Goal: Transaction & Acquisition: Book appointment/travel/reservation

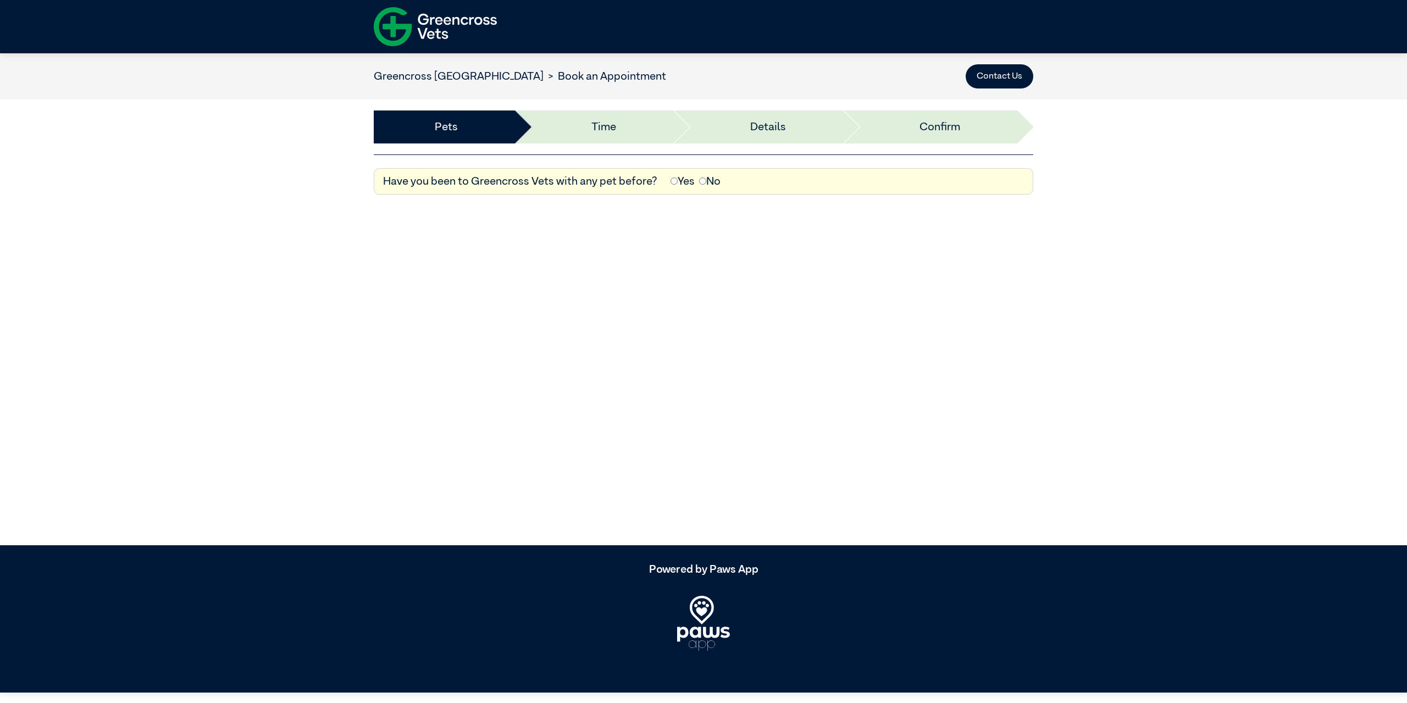
click at [681, 184] on label "Yes" at bounding box center [683, 181] width 24 height 16
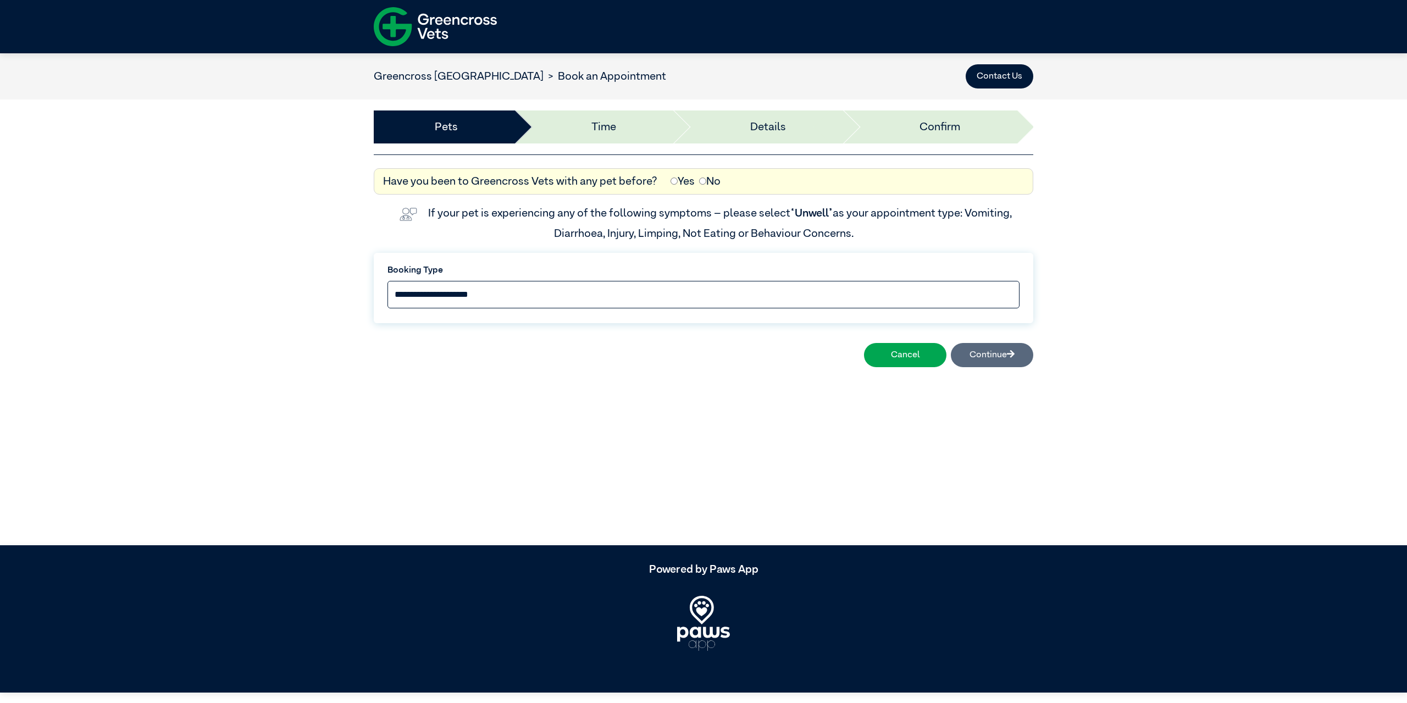
click at [522, 284] on select "**********" at bounding box center [704, 294] width 632 height 27
select select "*****"
click at [388, 281] on select "**********" at bounding box center [704, 294] width 632 height 27
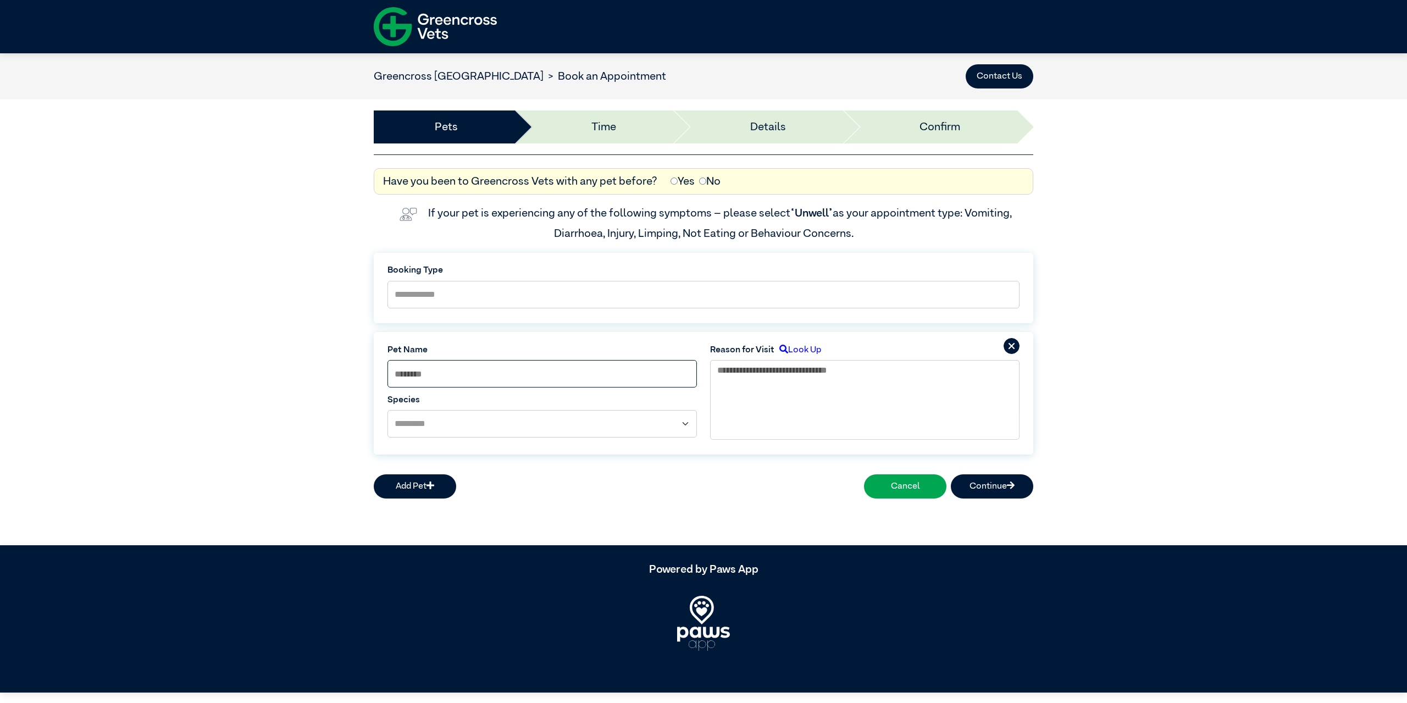
click at [461, 371] on input at bounding box center [543, 373] width 310 height 27
type input "****"
select select "*****"
click at [775, 399] on textarea at bounding box center [865, 386] width 310 height 52
click at [733, 417] on label "Weepy Eyes" at bounding box center [743, 423] width 53 height 12
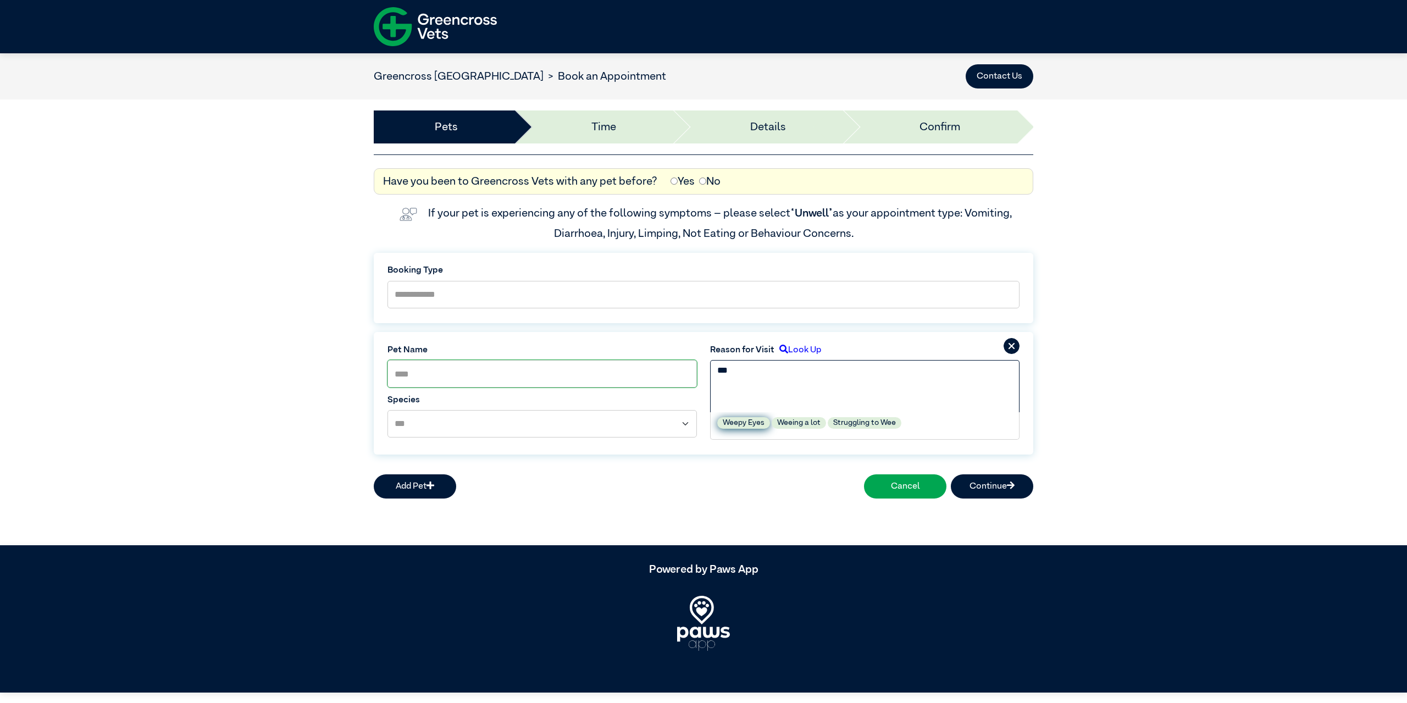
type textarea "**********"
click at [975, 484] on button "Continue" at bounding box center [992, 486] width 82 height 24
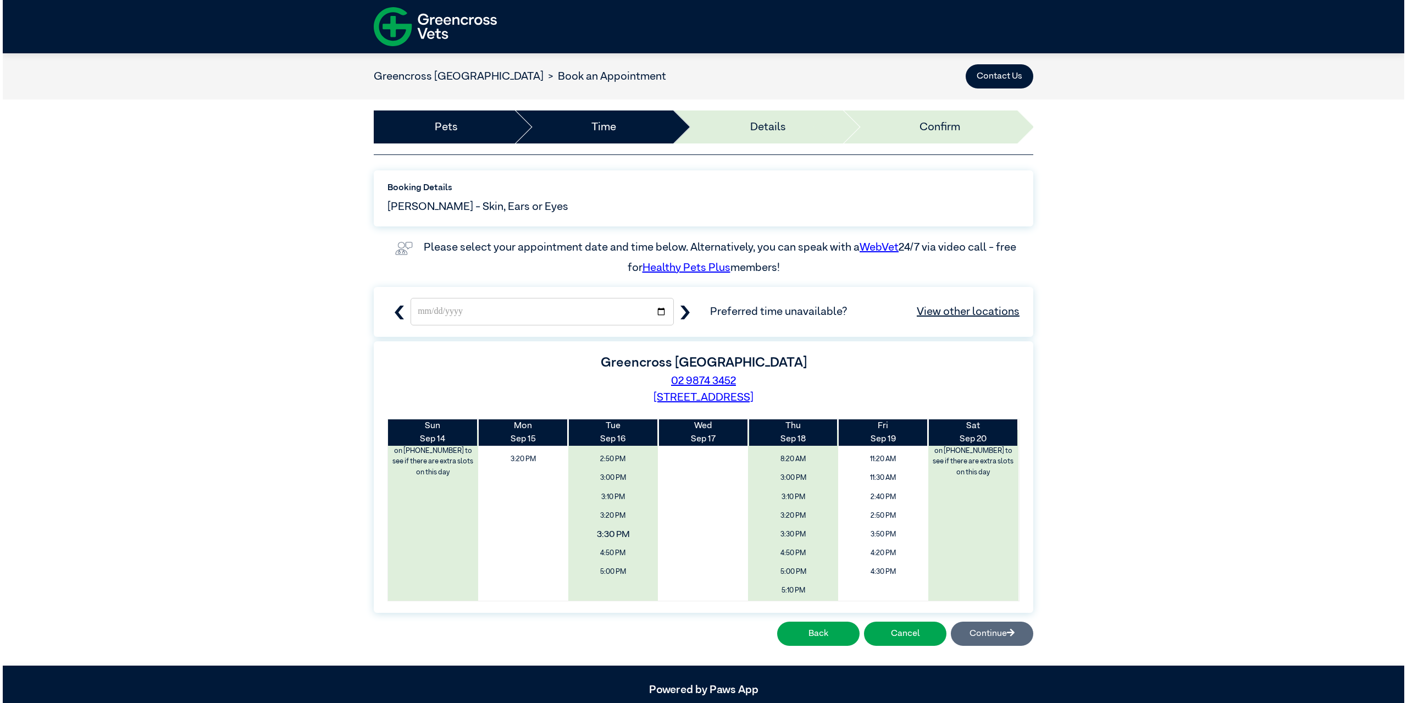
scroll to position [16, 0]
click at [623, 481] on span "3:00 PM" at bounding box center [610, 477] width 107 height 21
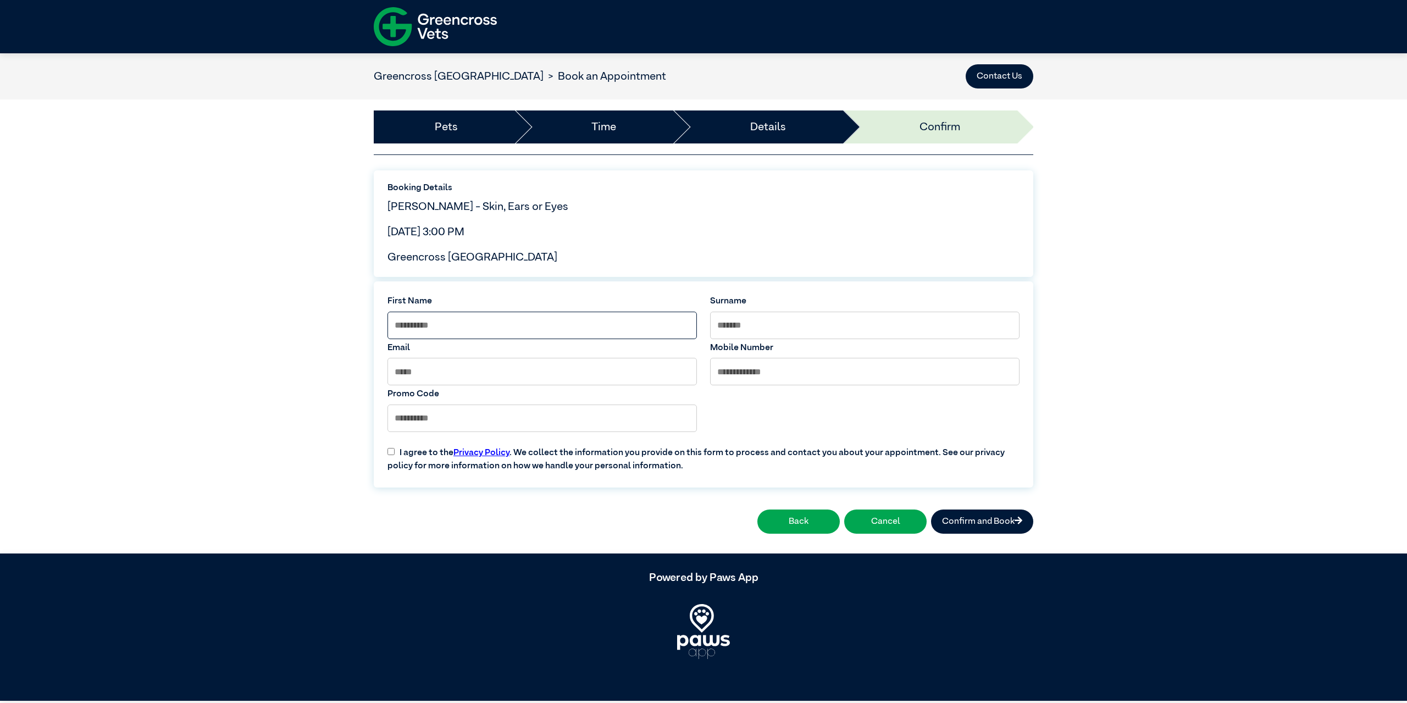
click at [506, 315] on input at bounding box center [543, 325] width 310 height 27
type input "*******"
type input "*****"
type input "**********"
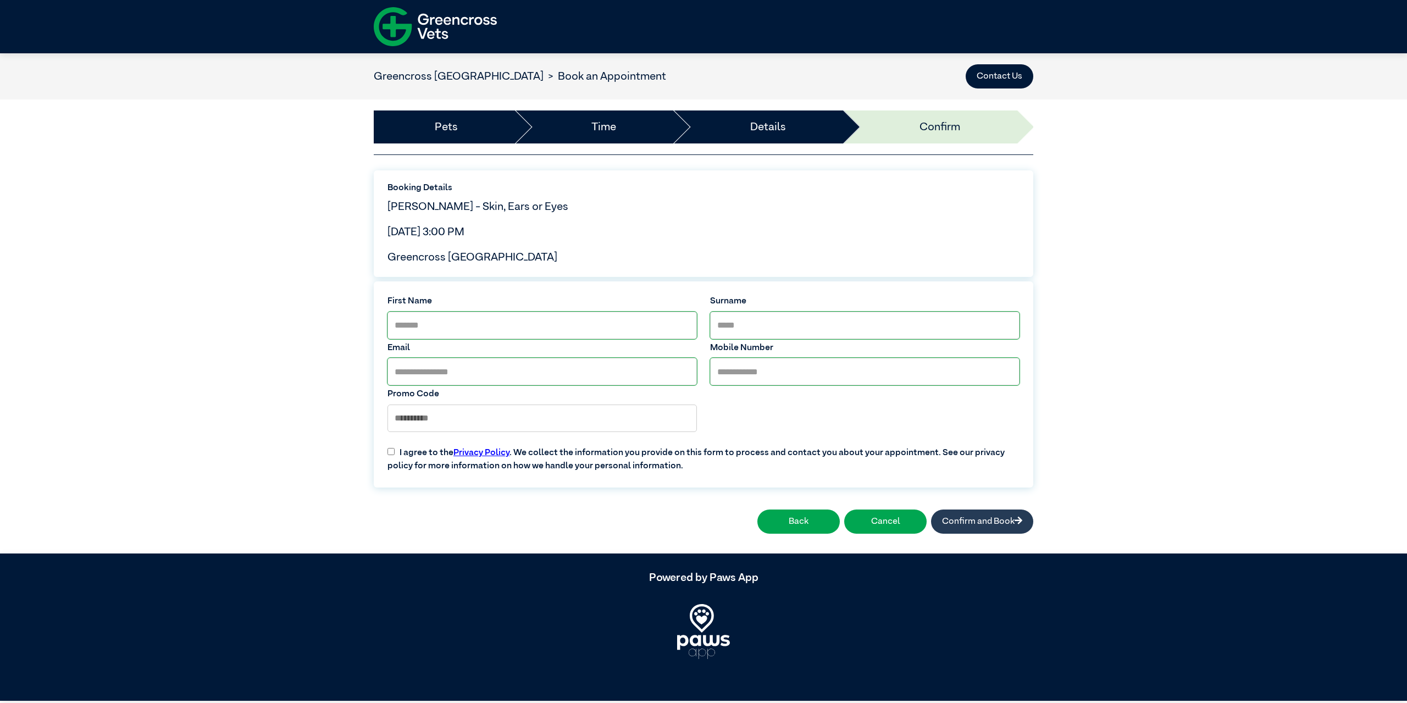
click at [953, 520] on button "Confirm and Book" at bounding box center [982, 522] width 102 height 24
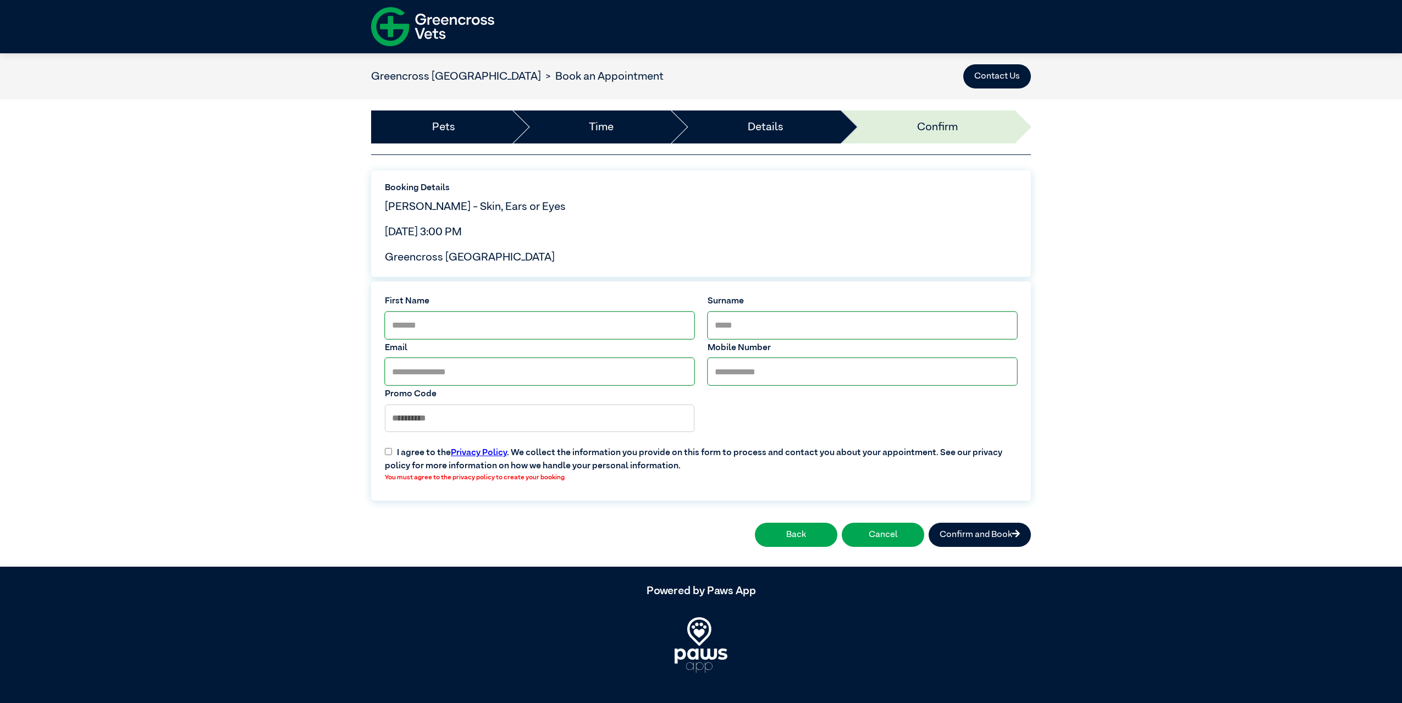
click at [417, 454] on label "I agree to the Privacy Policy . We collect the information you provide on this …" at bounding box center [700, 462] width 645 height 48
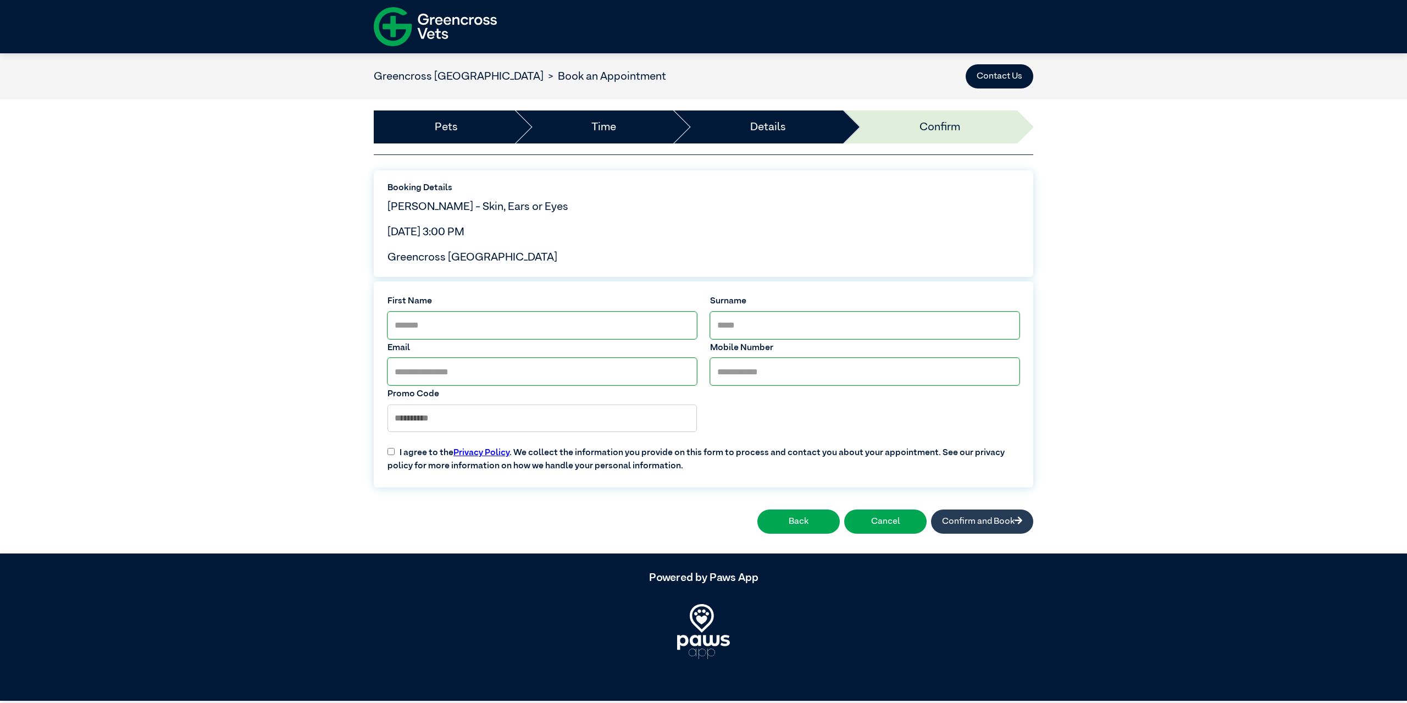
click at [978, 524] on button "Confirm and Book" at bounding box center [982, 522] width 102 height 24
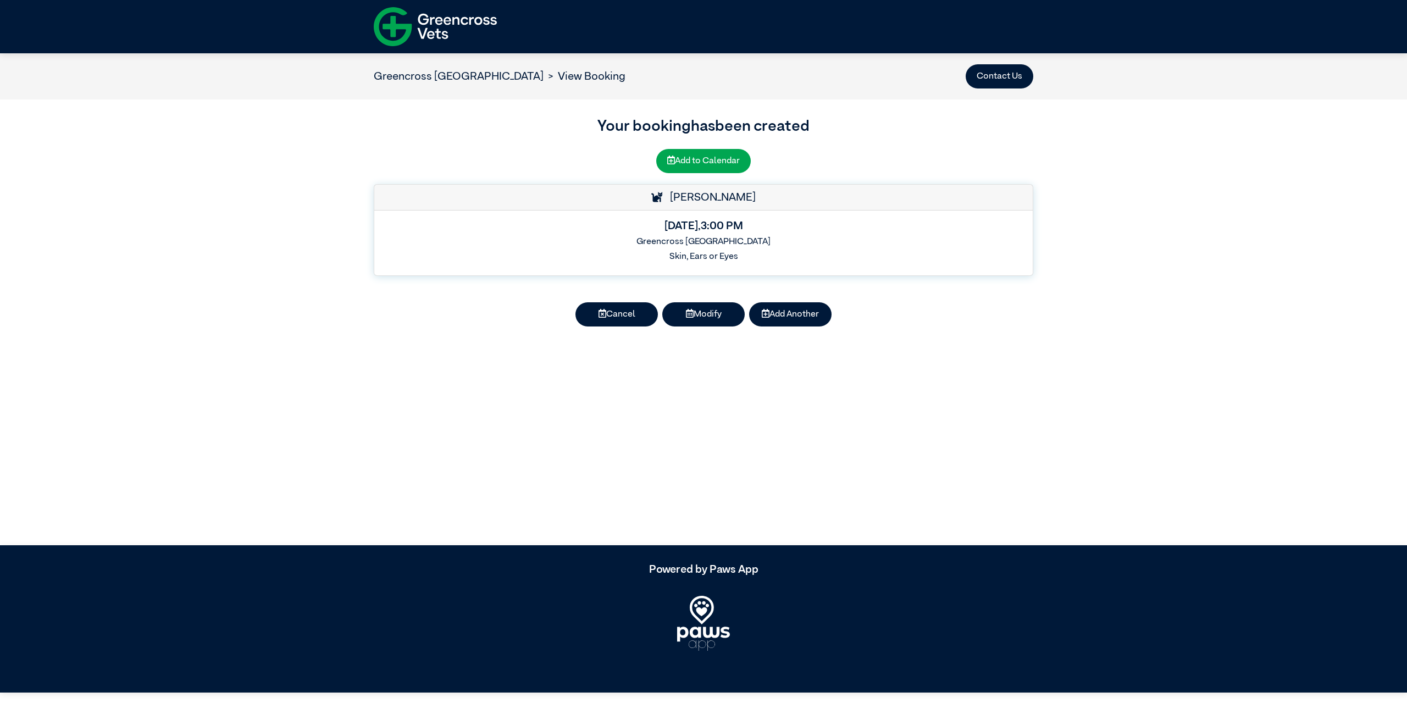
click at [448, 30] on img at bounding box center [435, 27] width 123 height 48
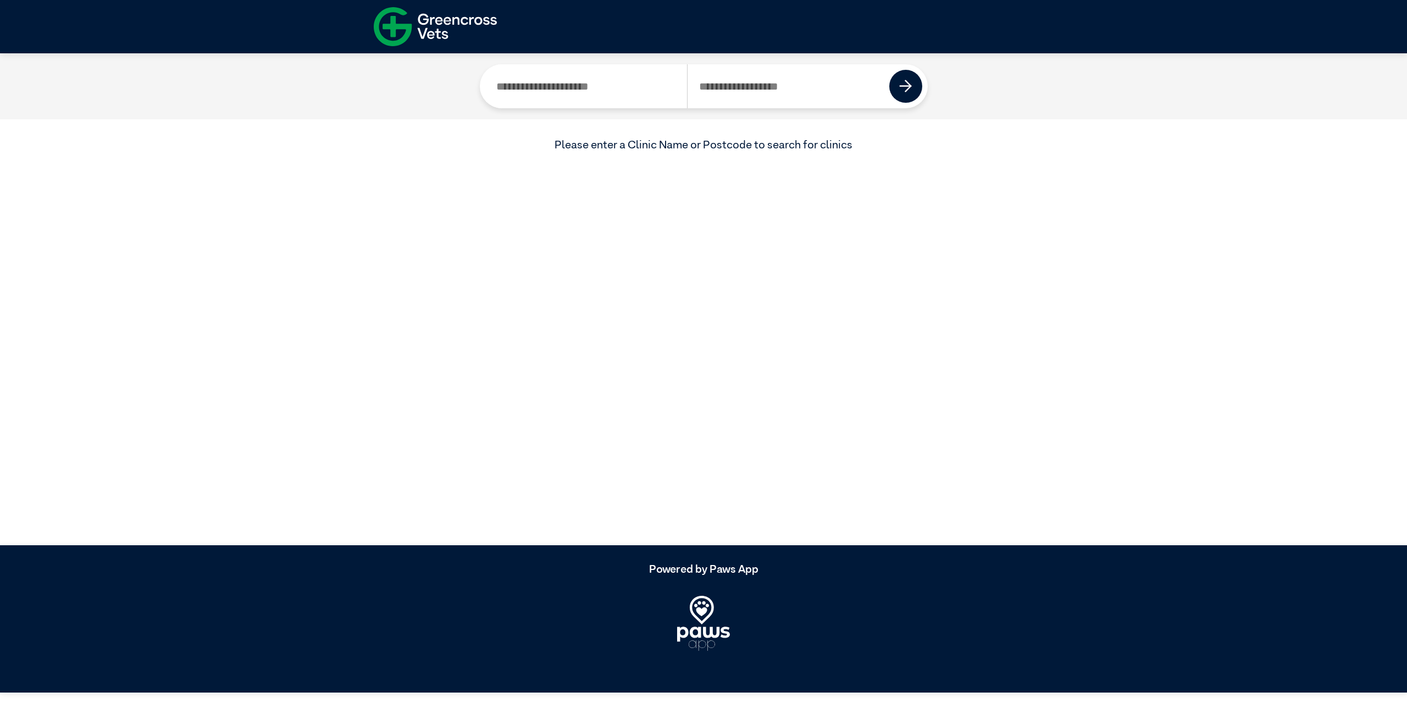
click at [616, 83] on input "Search by Clinic Name" at bounding box center [586, 86] width 202 height 44
click at [756, 89] on input "Search by Postcode" at bounding box center [788, 86] width 203 height 44
click at [644, 224] on article "Current Location Please enter a Clinic Name or Postcode to search for clinics" at bounding box center [703, 299] width 1407 height 492
click at [413, 29] on img at bounding box center [435, 27] width 123 height 48
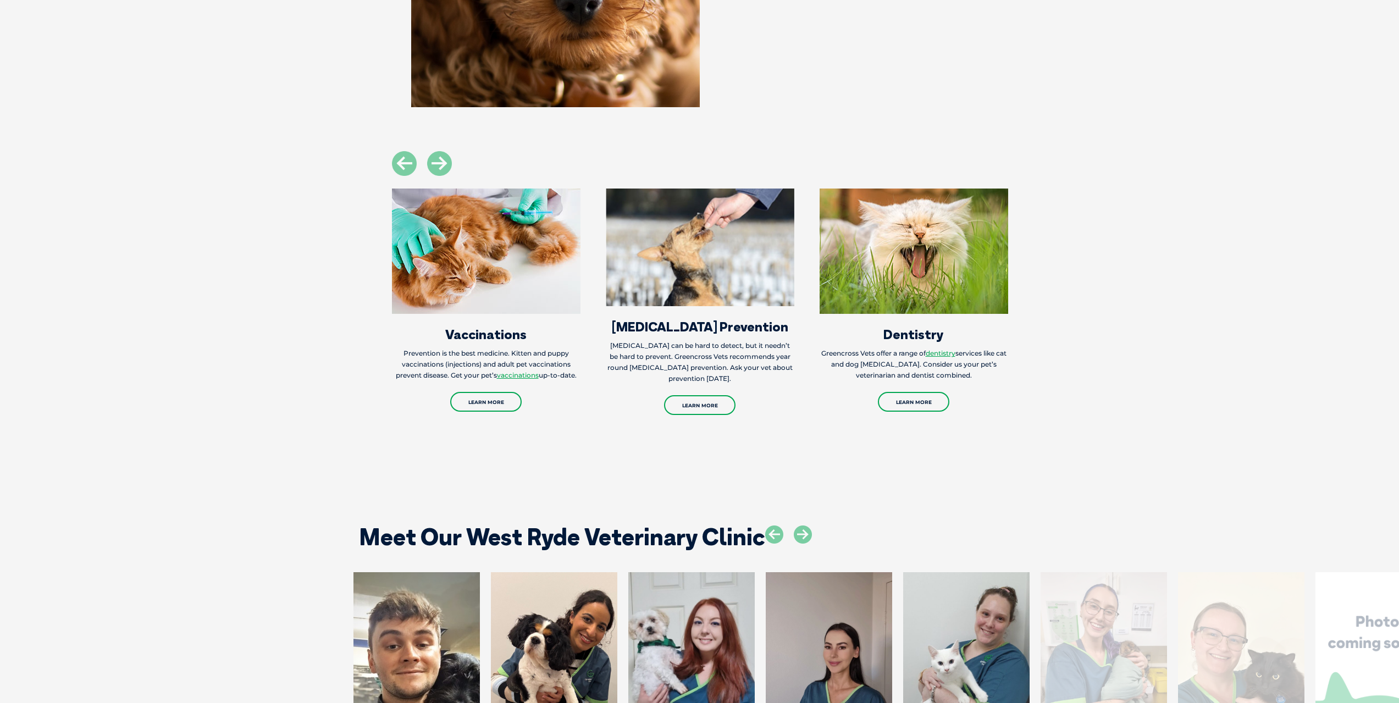
scroll to position [1484, 0]
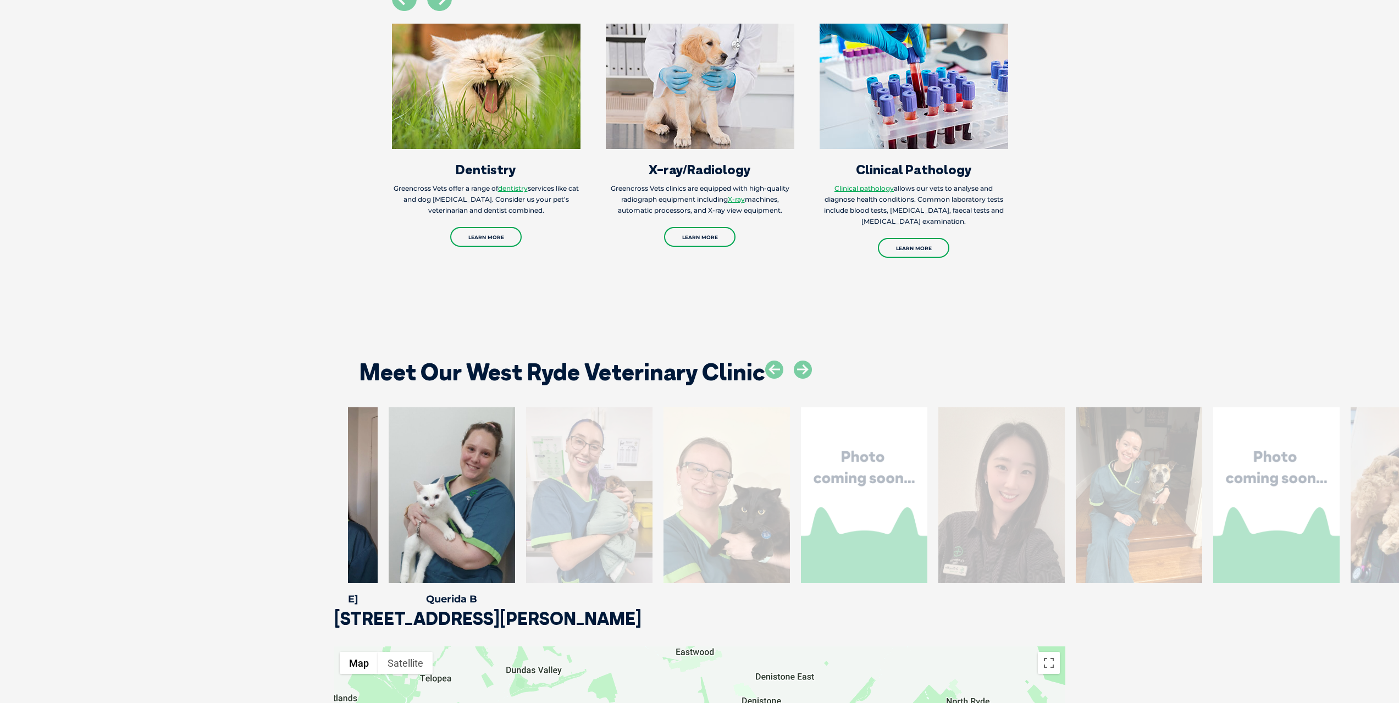
drag, startPoint x: 1265, startPoint y: 516, endPoint x: 706, endPoint y: 472, distance: 560.3
click at [708, 472] on div at bounding box center [727, 495] width 126 height 176
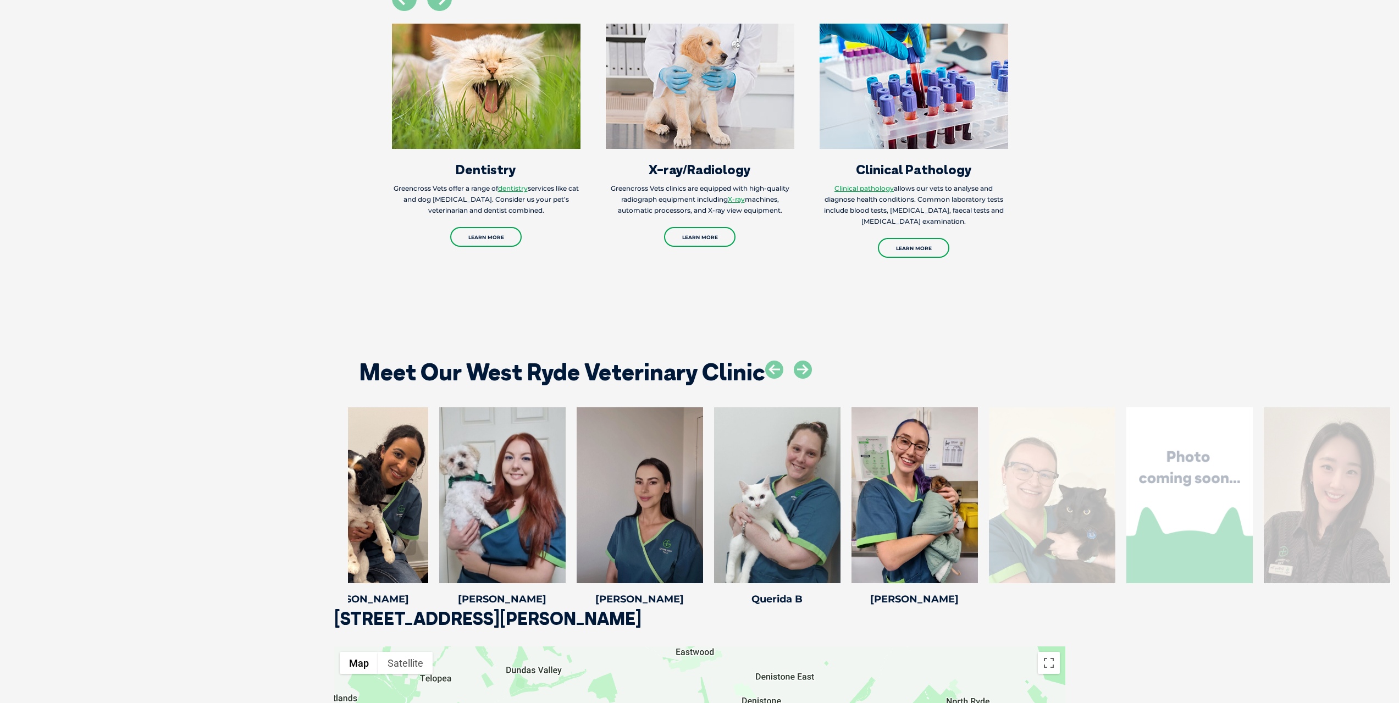
drag, startPoint x: 1207, startPoint y: 485, endPoint x: 834, endPoint y: 467, distance: 373.2
click at [1127, 468] on div at bounding box center [1190, 495] width 126 height 176
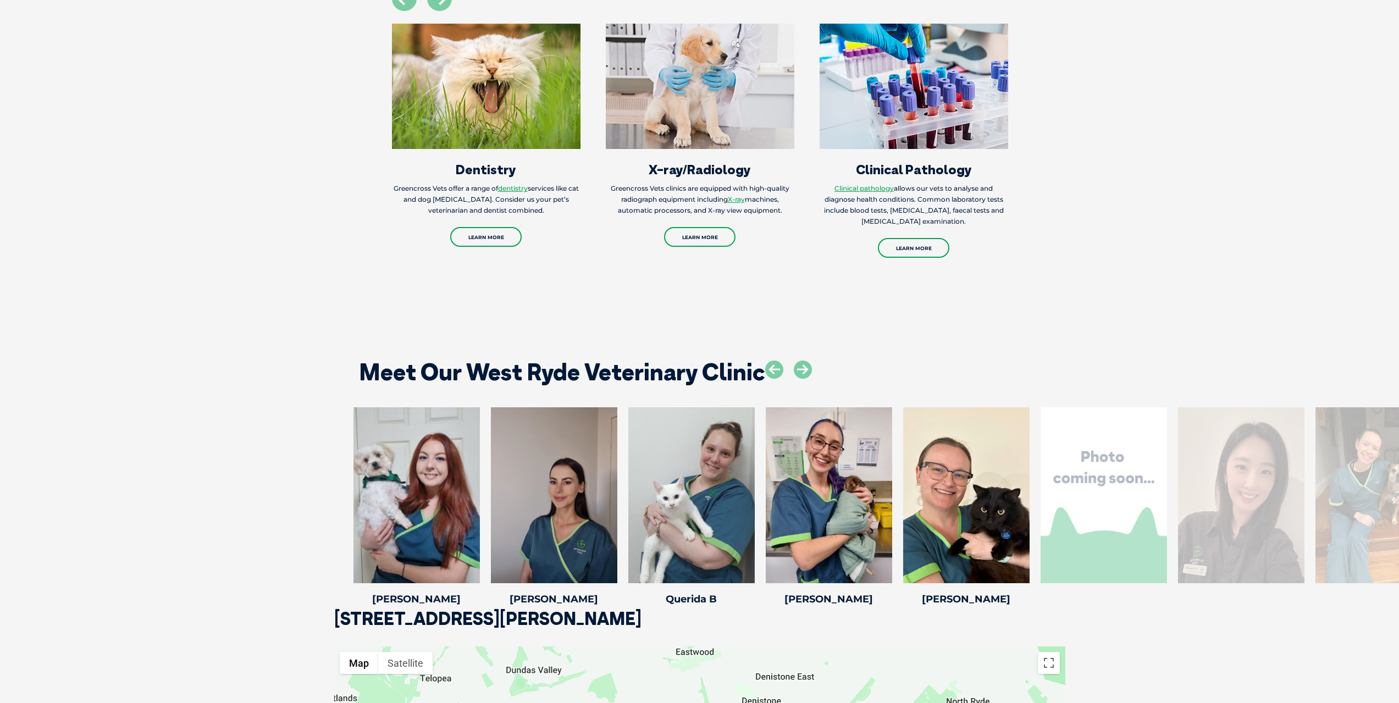
click at [1268, 505] on div at bounding box center [1241, 495] width 126 height 176
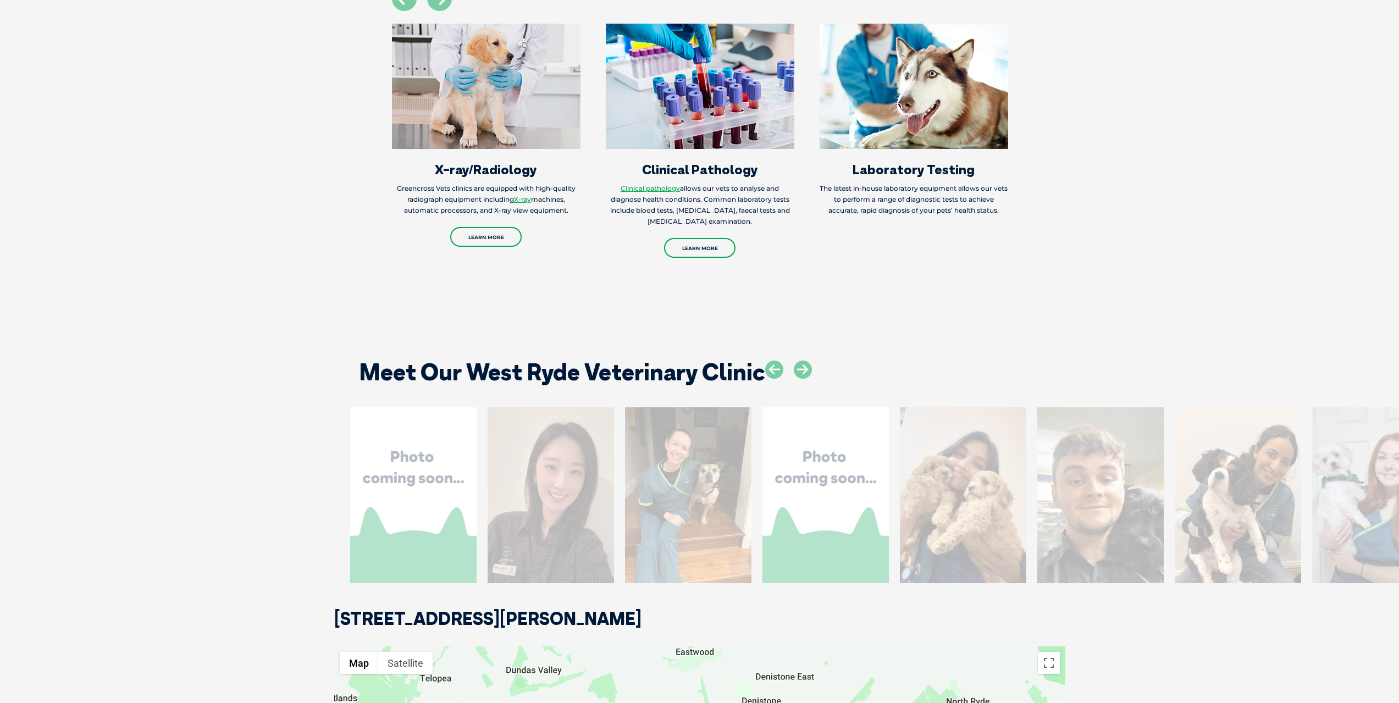
drag, startPoint x: 1136, startPoint y: 505, endPoint x: 549, endPoint y: 413, distance: 594.4
click at [549, 413] on div at bounding box center [551, 495] width 126 height 176
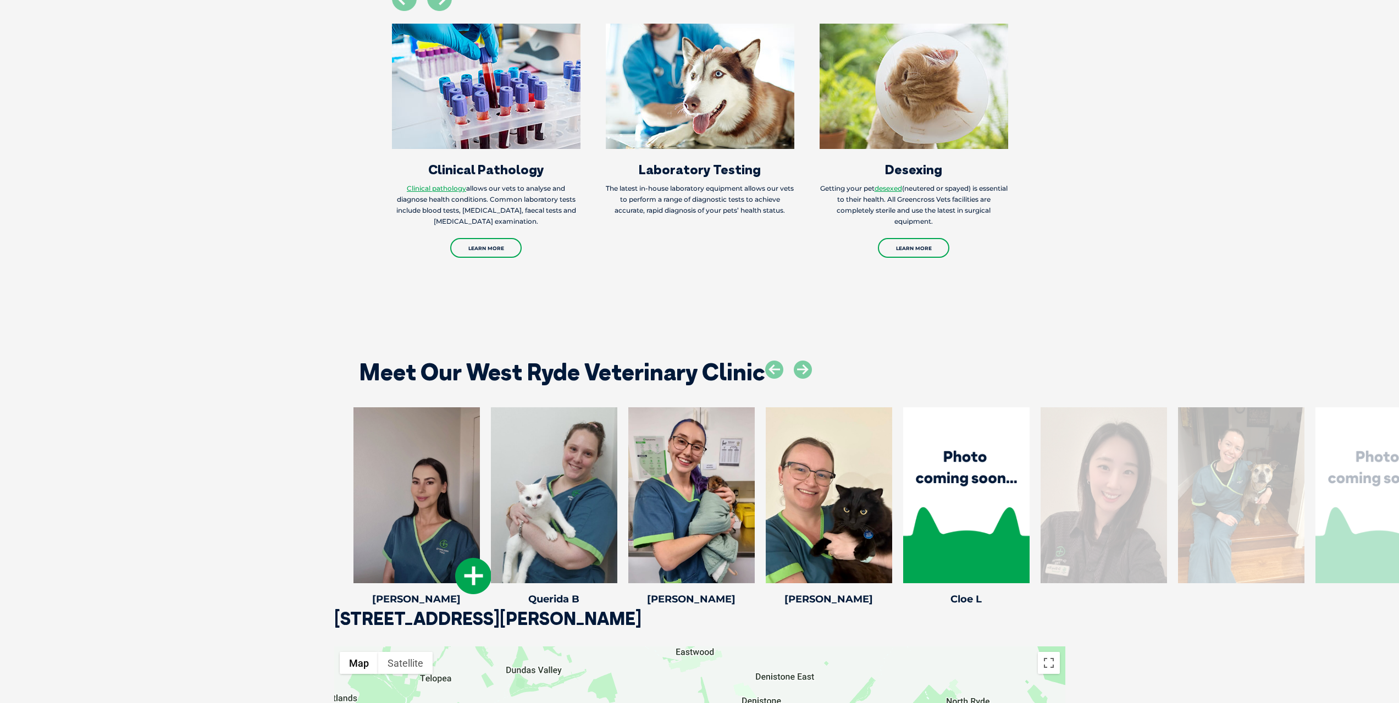
click at [424, 476] on div at bounding box center [417, 495] width 126 height 176
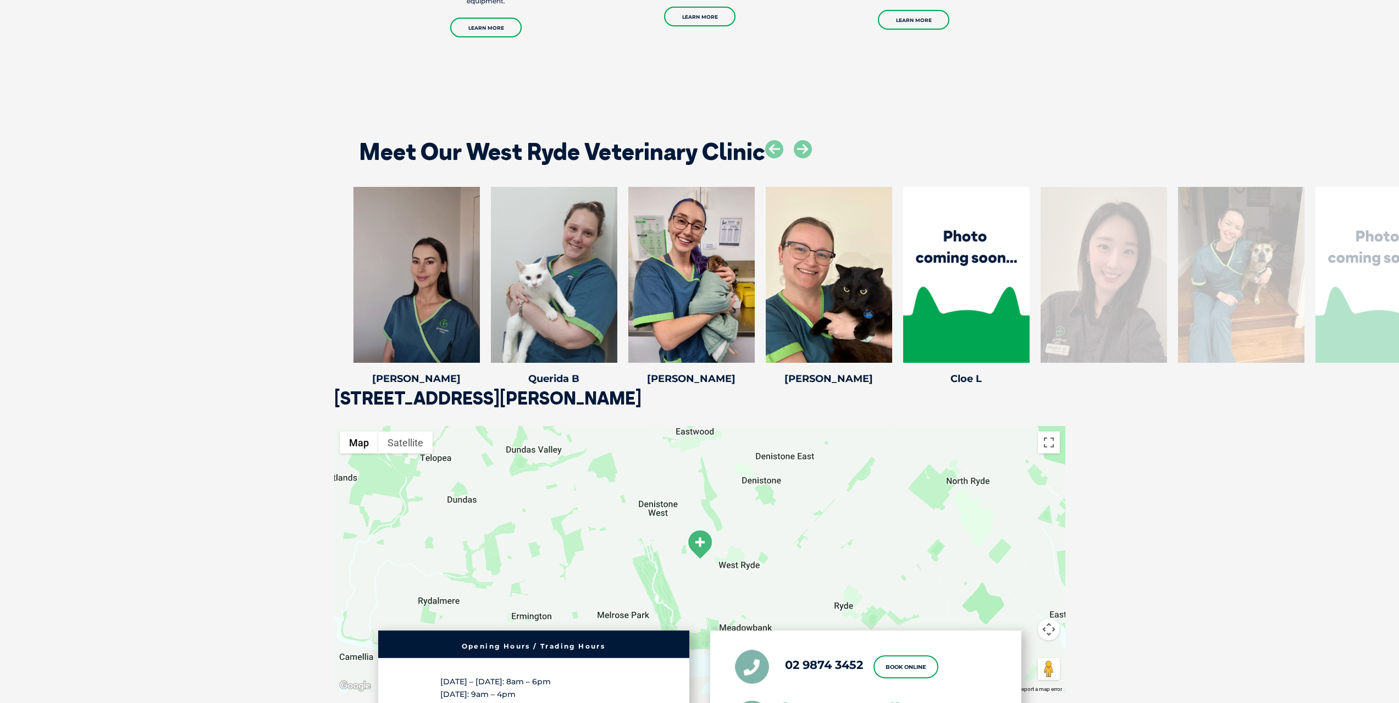
scroll to position [1704, 0]
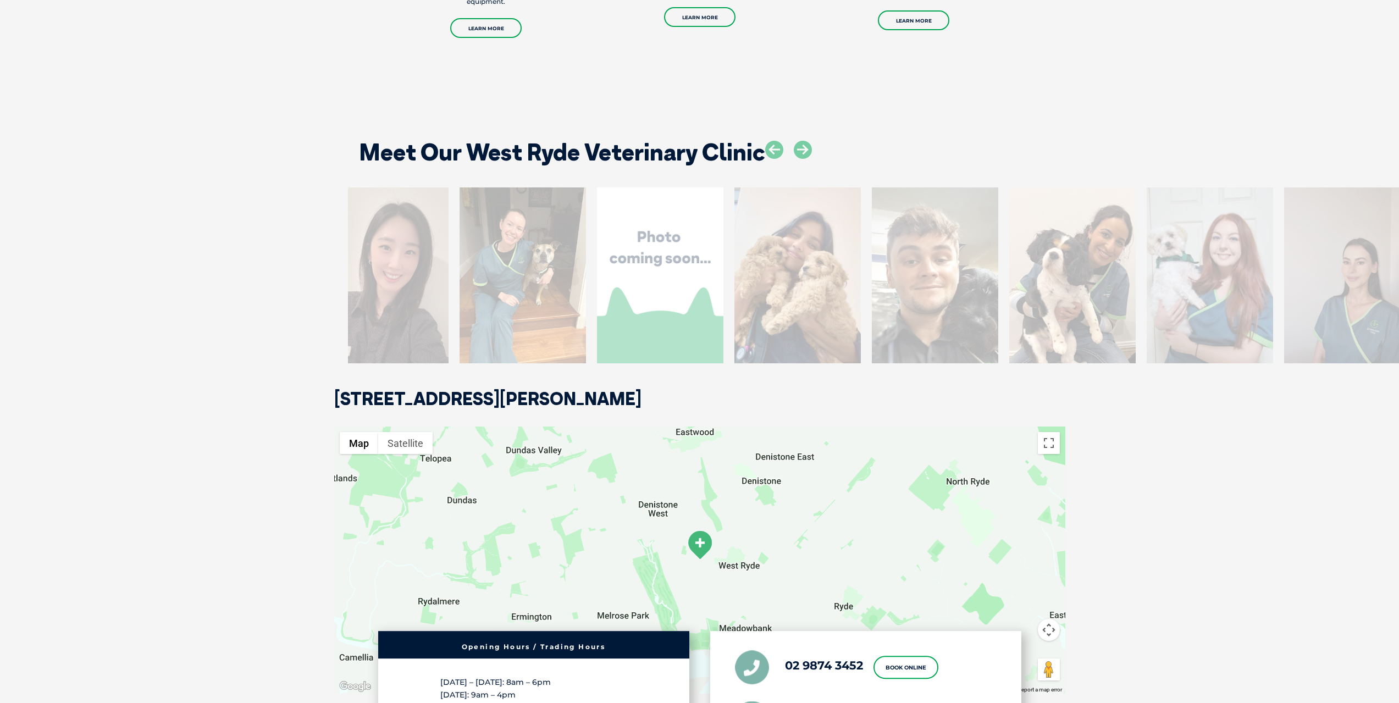
drag, startPoint x: 1143, startPoint y: 241, endPoint x: 363, endPoint y: 239, distance: 780.2
click at [363, 239] on div at bounding box center [385, 275] width 126 height 176
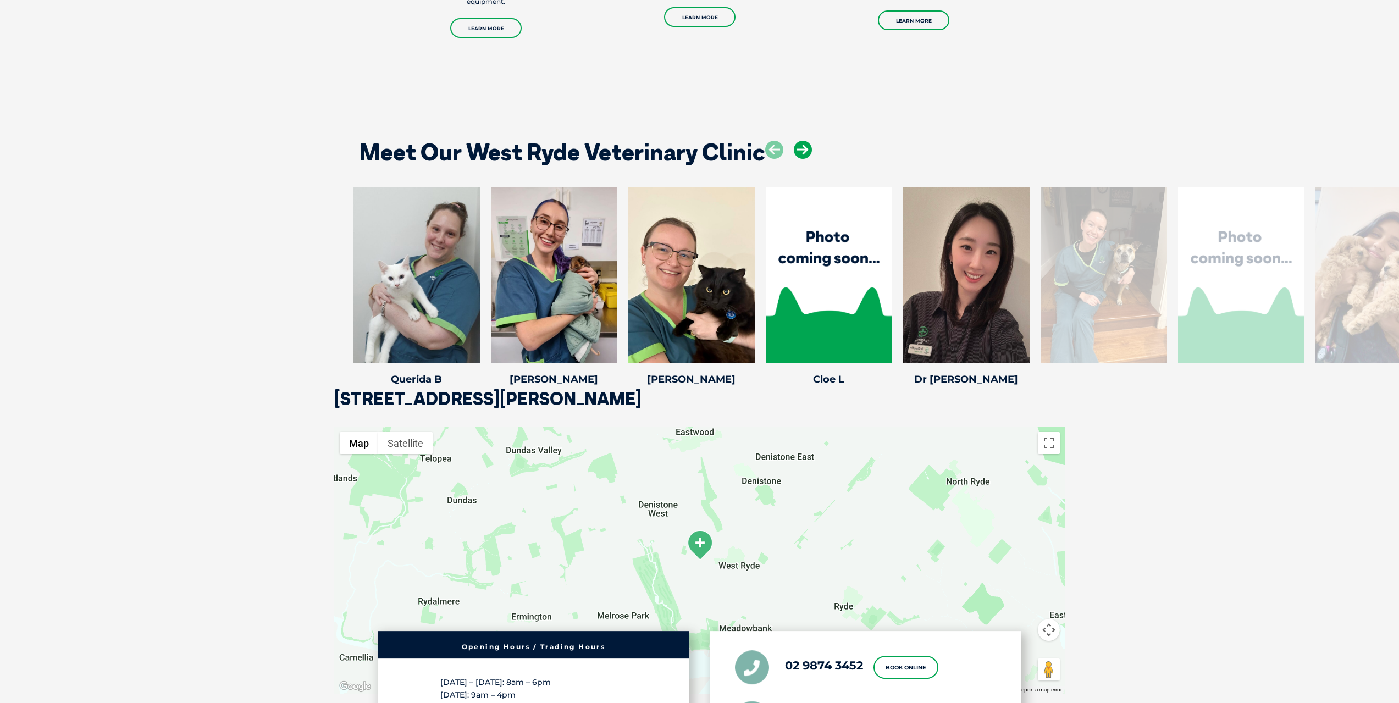
click at [796, 149] on icon at bounding box center [803, 150] width 18 height 18
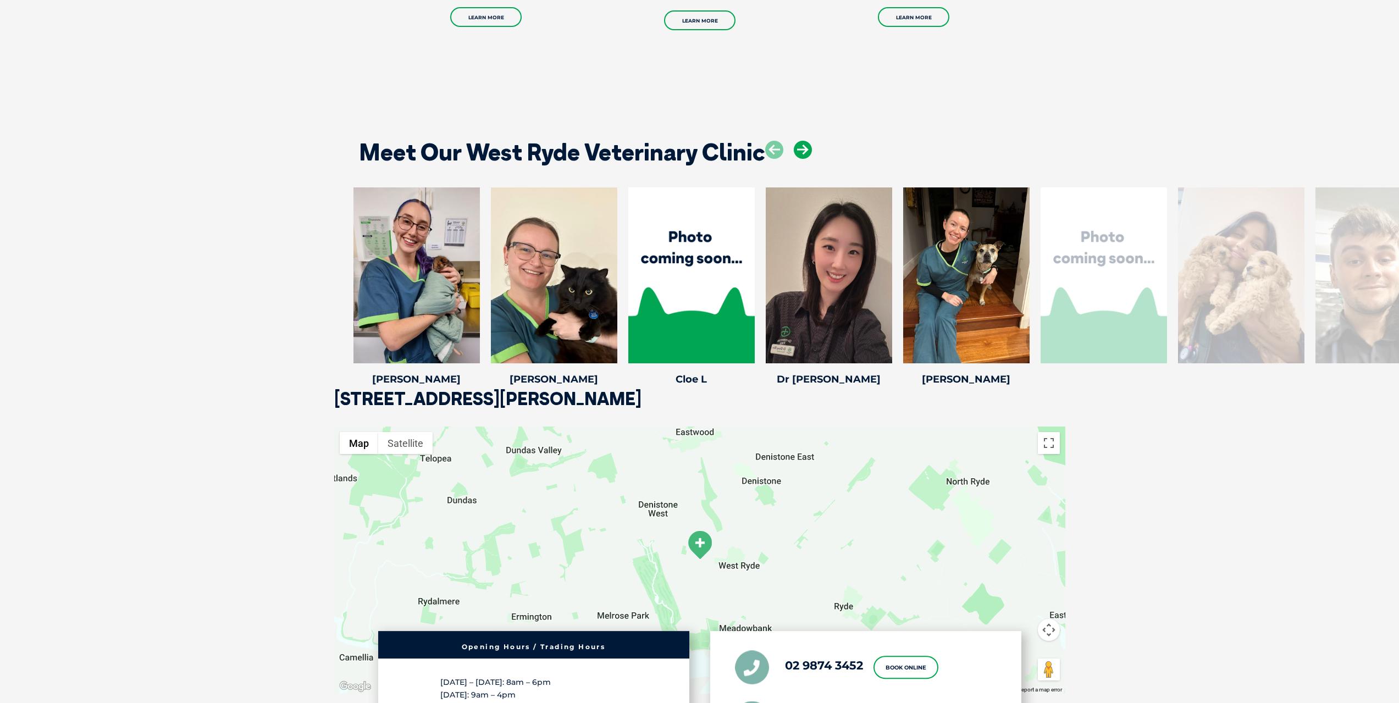
click at [804, 146] on icon at bounding box center [803, 150] width 18 height 18
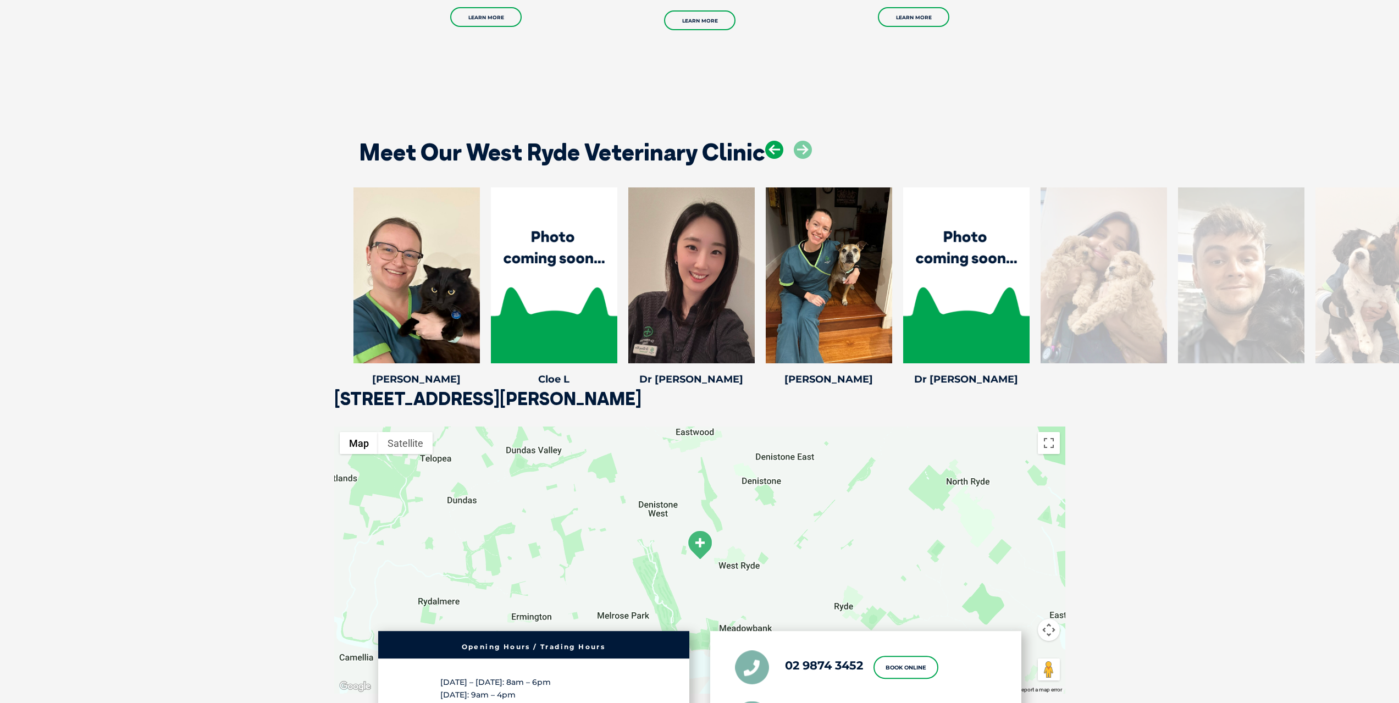
click at [782, 146] on icon at bounding box center [774, 150] width 18 height 18
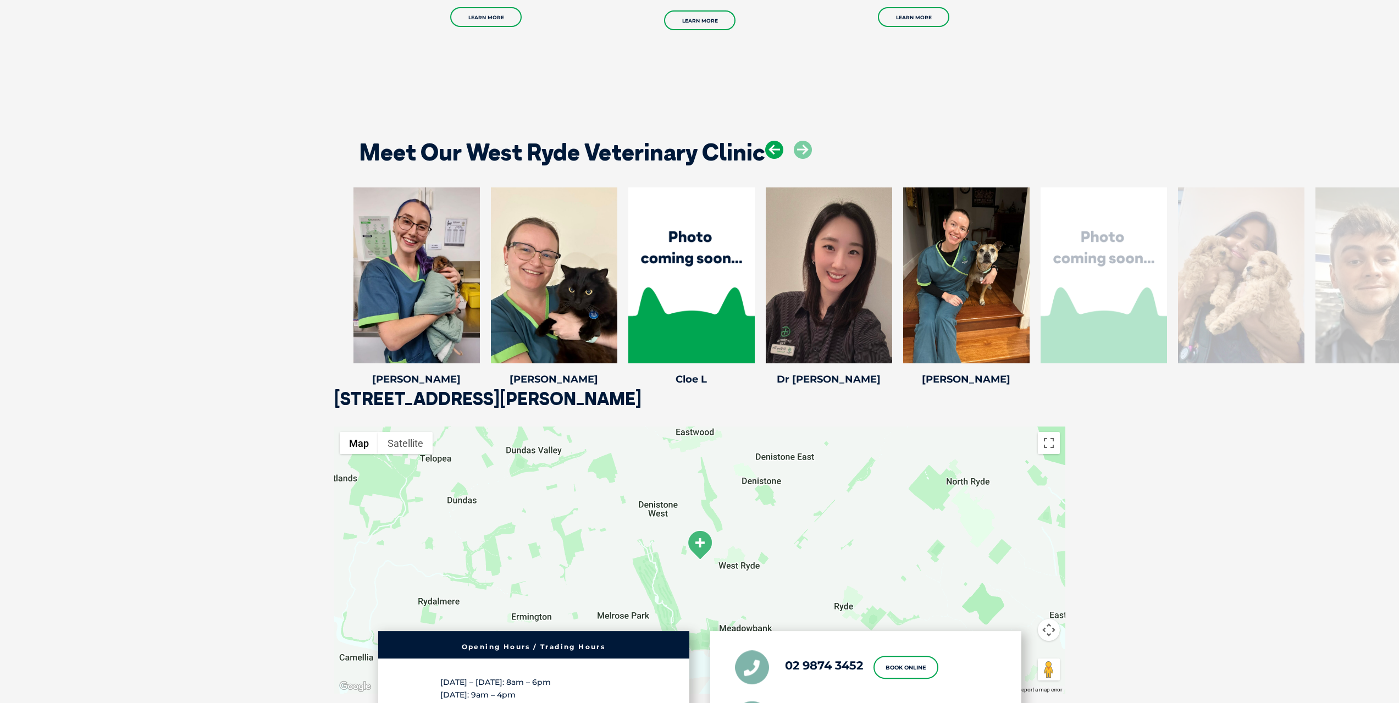
click at [782, 145] on icon at bounding box center [774, 150] width 18 height 18
click at [776, 145] on icon at bounding box center [774, 150] width 18 height 18
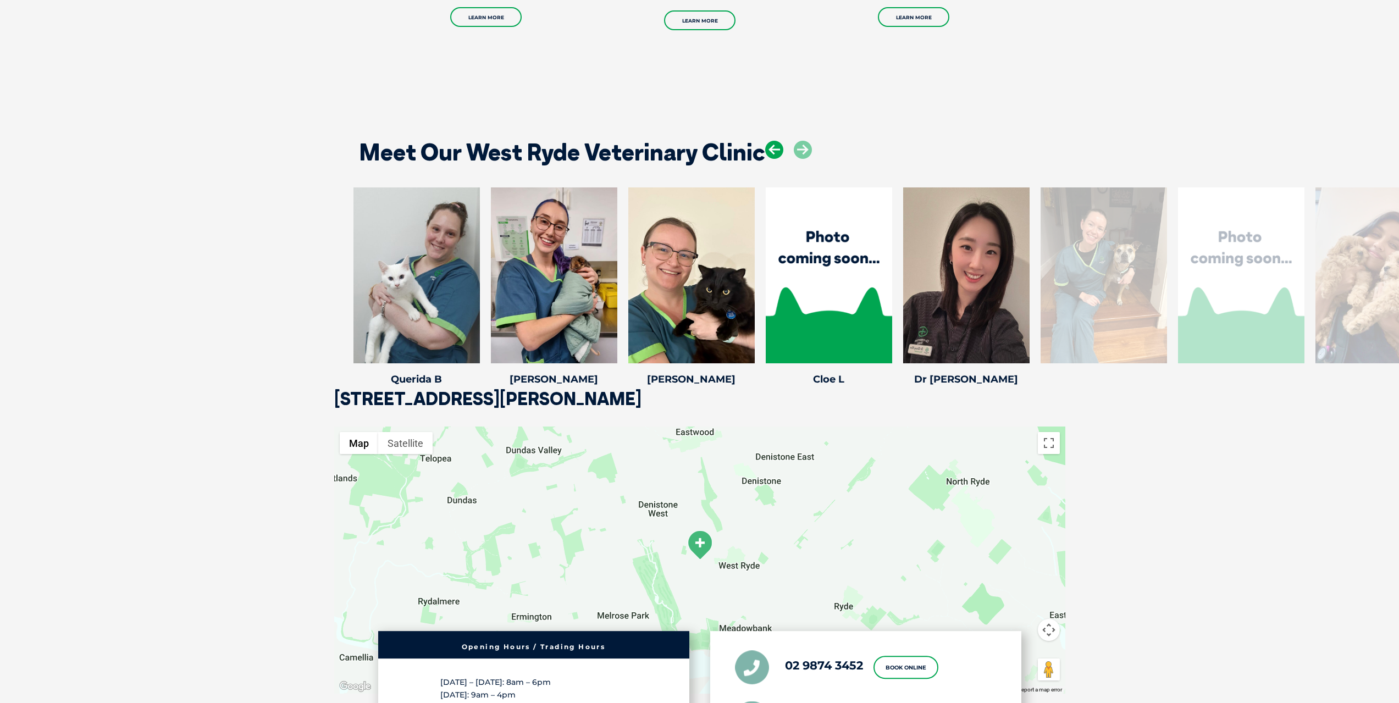
click at [776, 145] on icon at bounding box center [774, 150] width 18 height 18
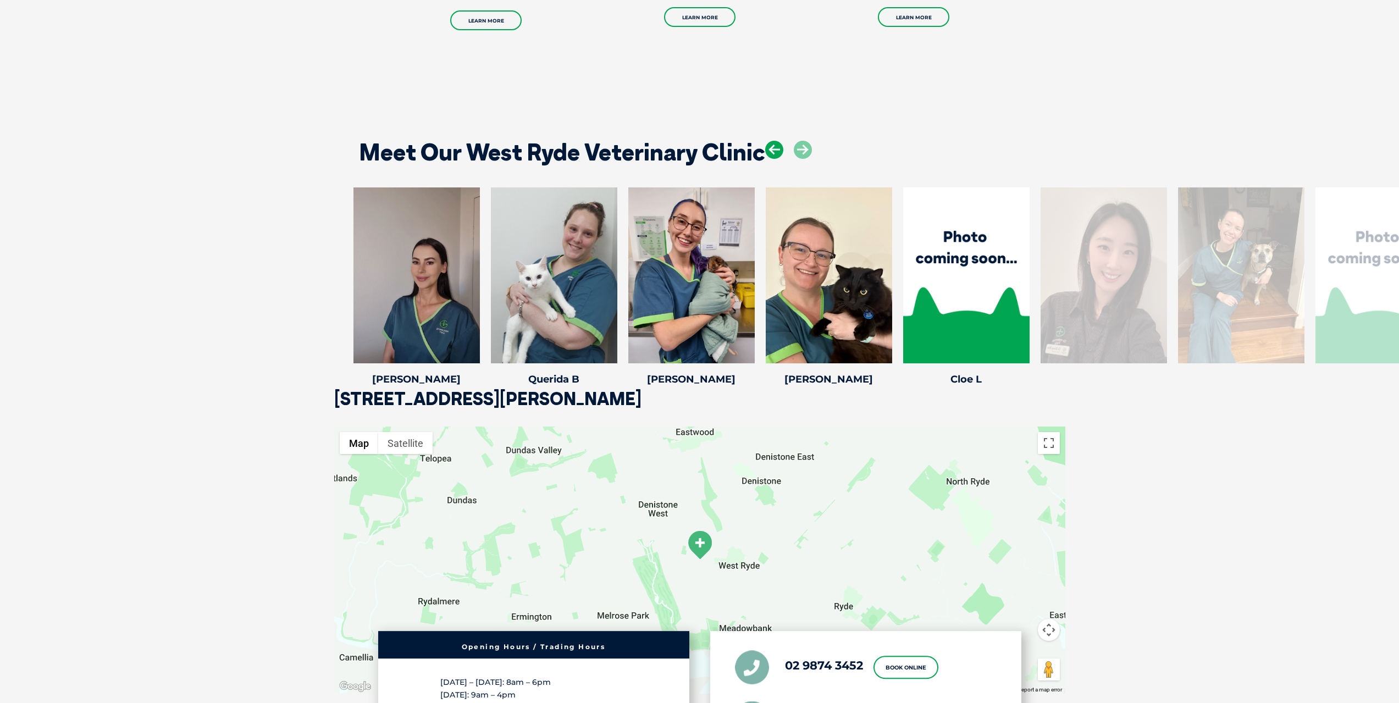
click at [776, 145] on icon at bounding box center [774, 150] width 18 height 18
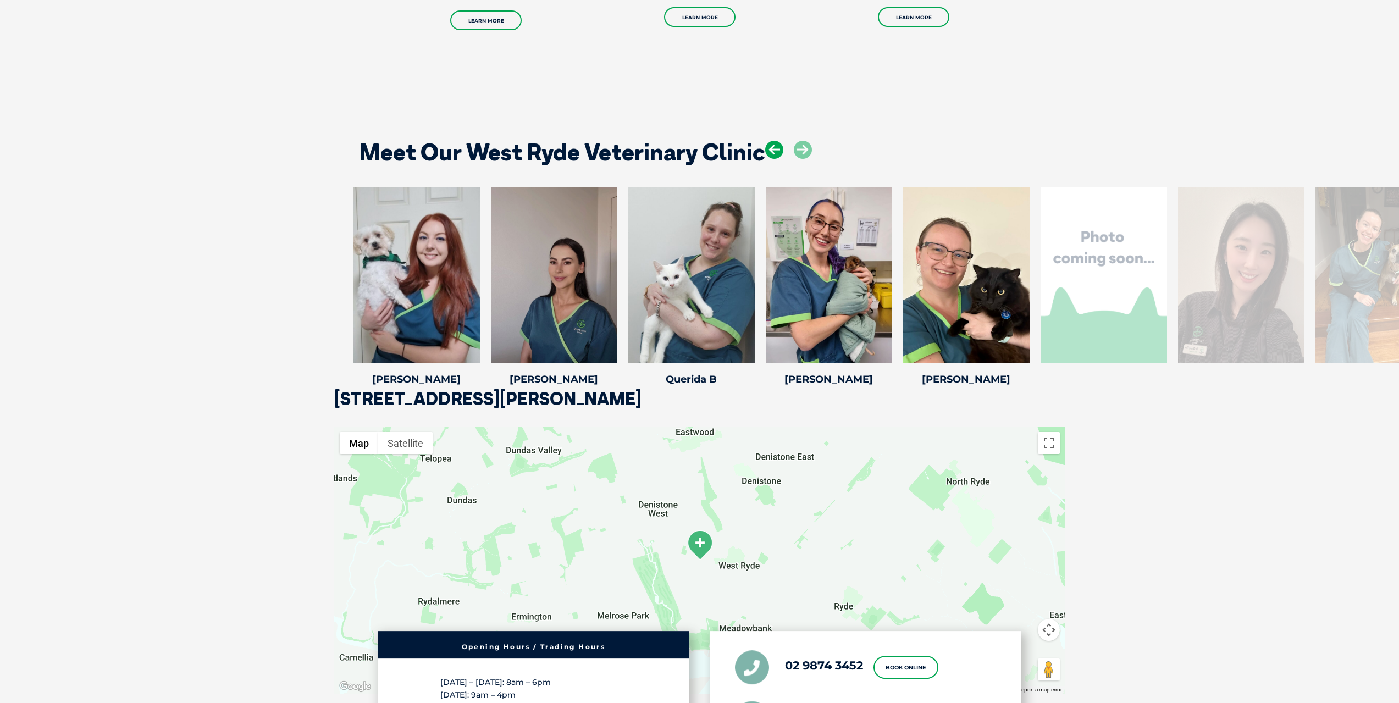
click at [776, 145] on icon at bounding box center [774, 150] width 18 height 18
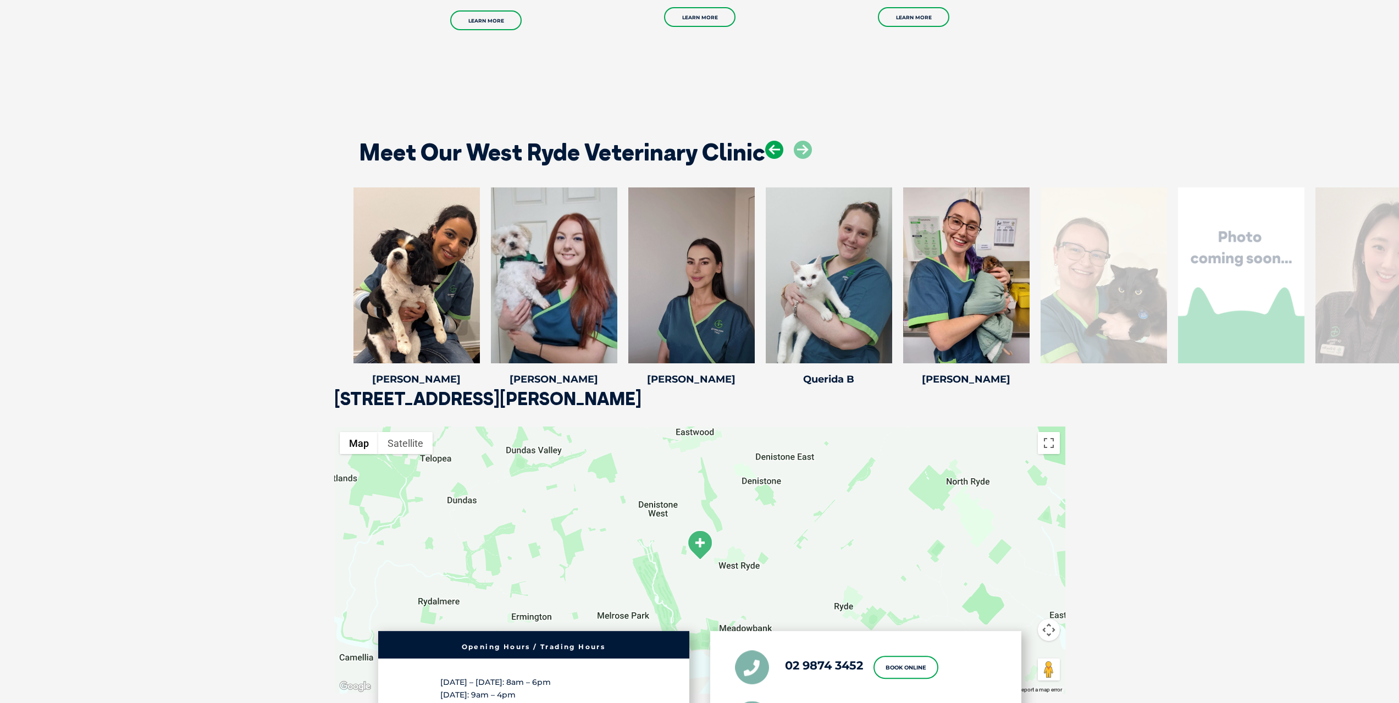
click at [776, 145] on icon at bounding box center [774, 150] width 18 height 18
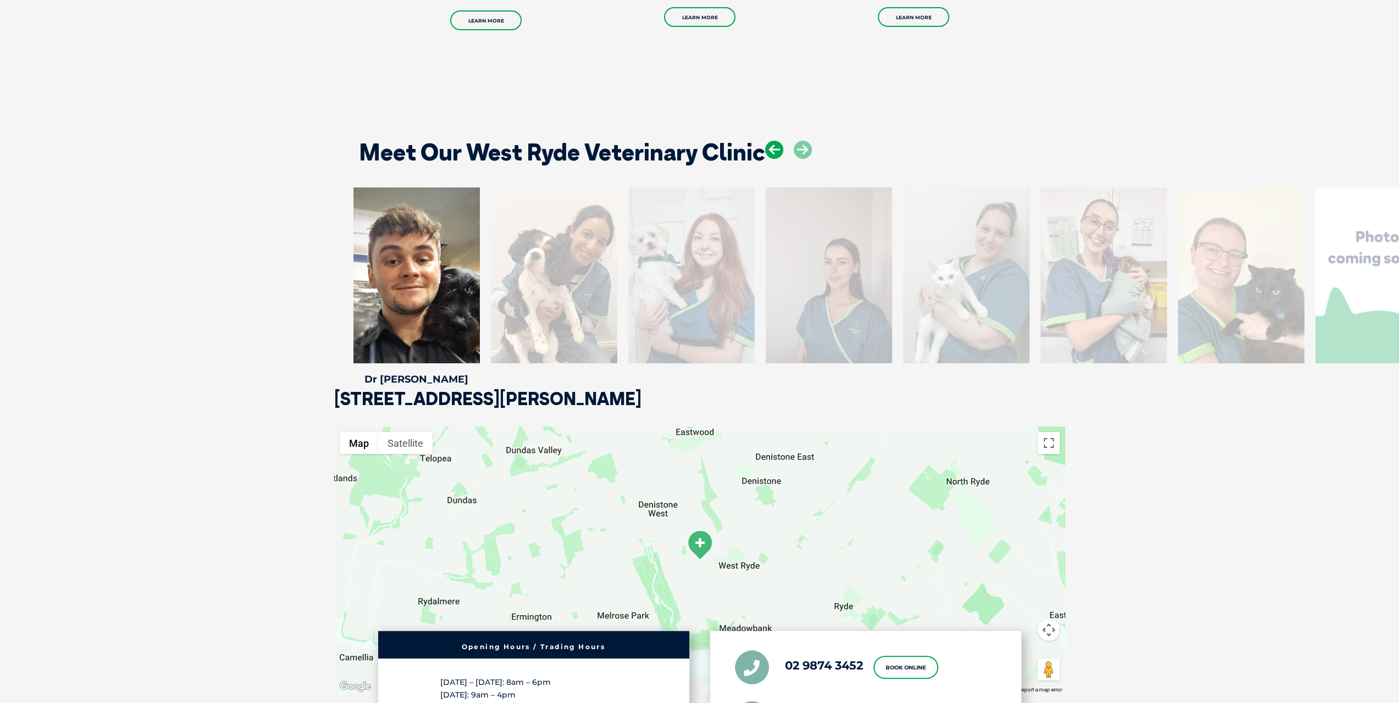
click at [778, 145] on icon at bounding box center [774, 150] width 18 height 18
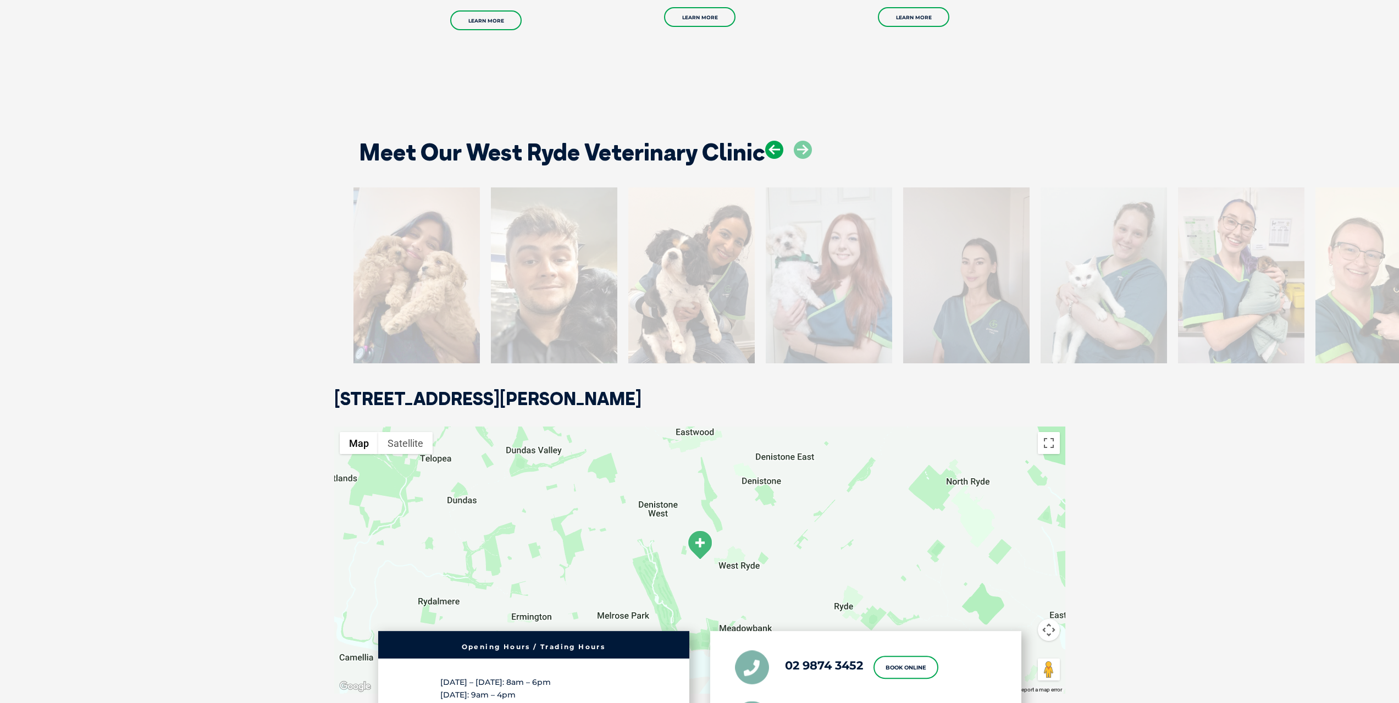
click at [778, 145] on icon at bounding box center [774, 150] width 18 height 18
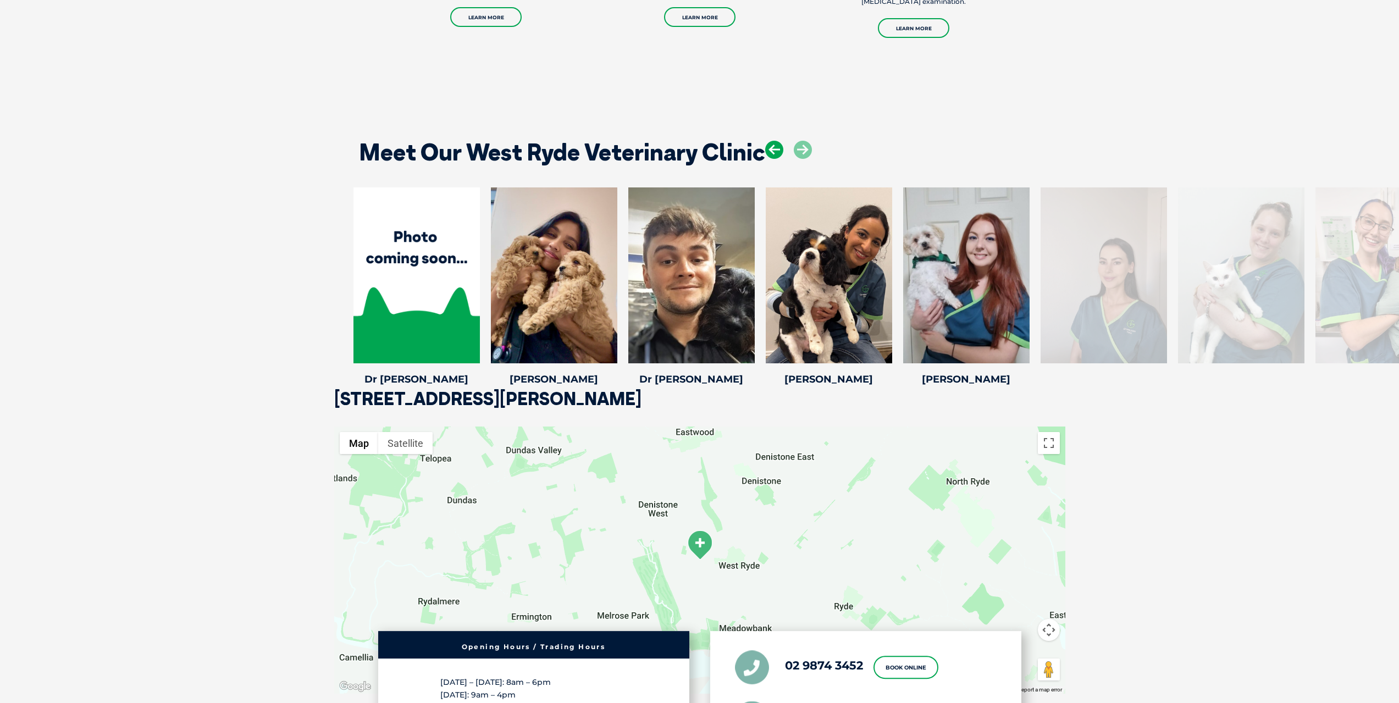
click at [778, 145] on icon at bounding box center [774, 150] width 18 height 18
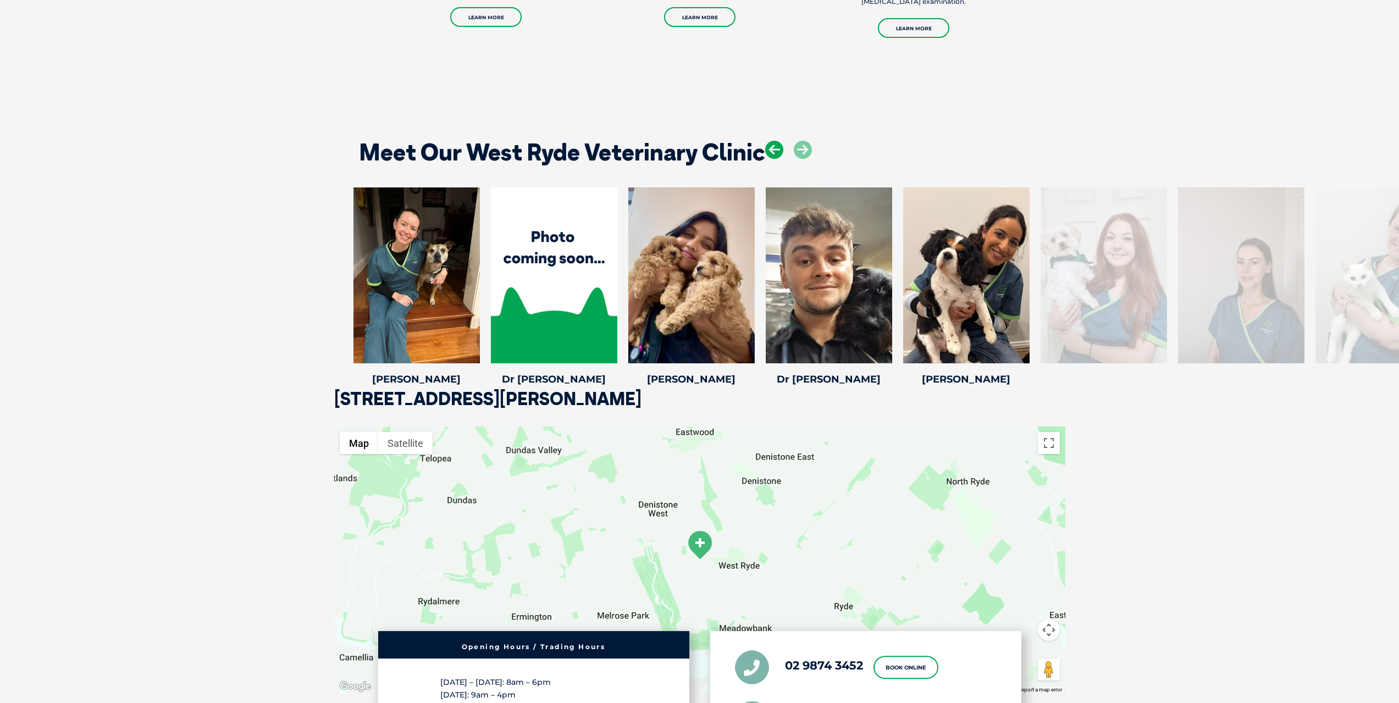
click at [778, 145] on icon at bounding box center [774, 150] width 18 height 18
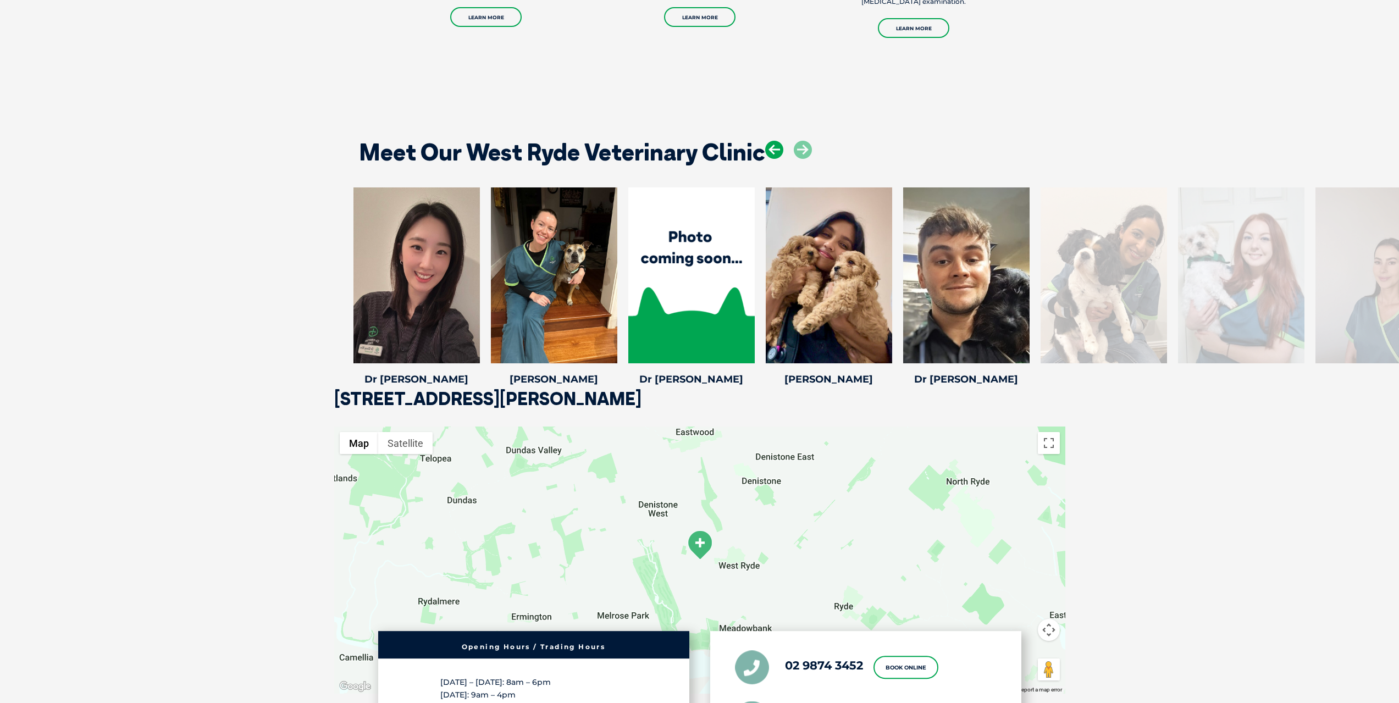
click at [778, 145] on icon at bounding box center [774, 150] width 18 height 18
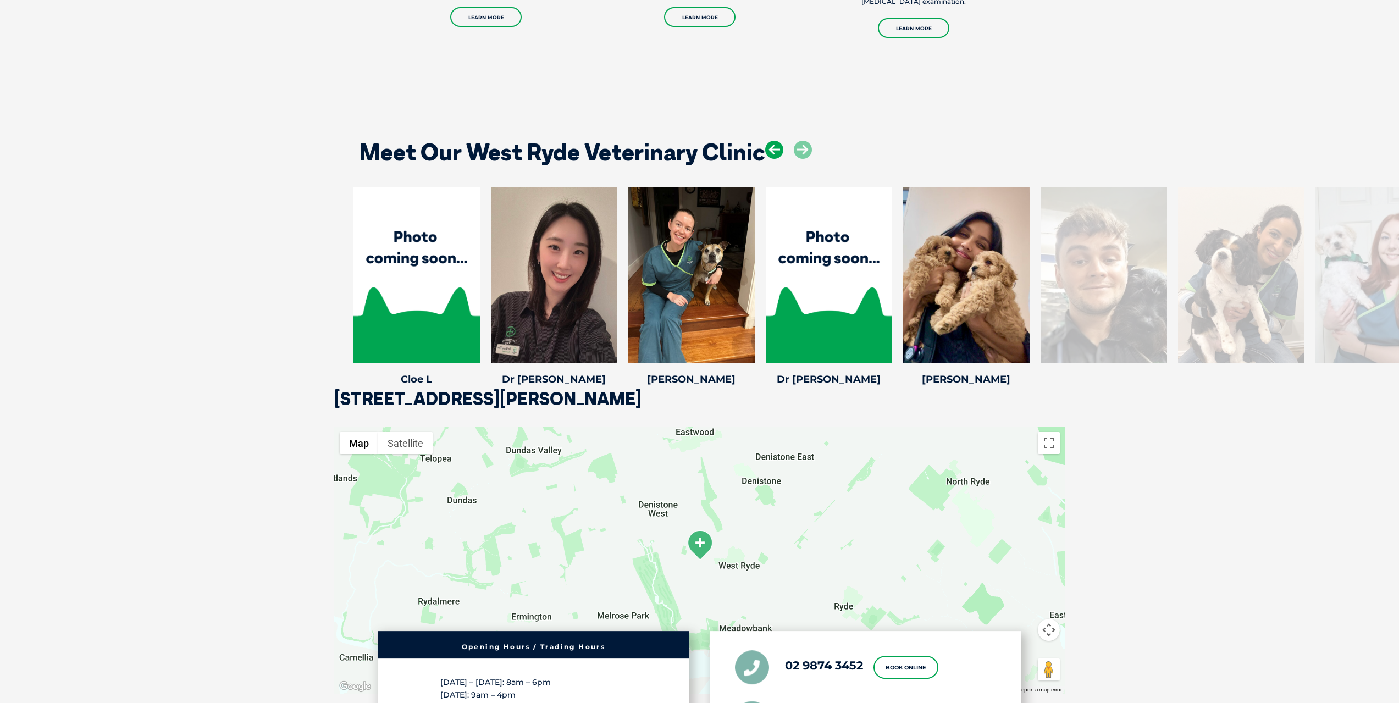
click at [778, 145] on icon at bounding box center [774, 150] width 18 height 18
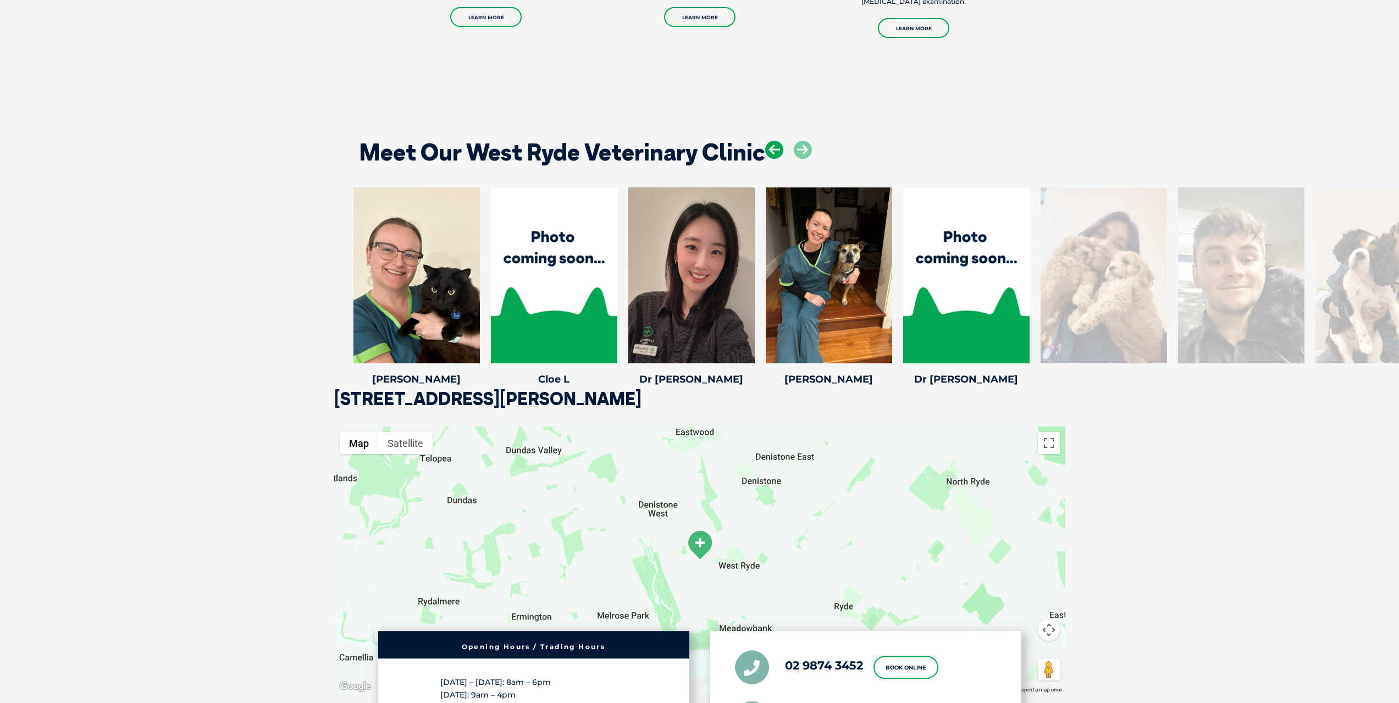
click at [778, 145] on icon at bounding box center [774, 150] width 18 height 18
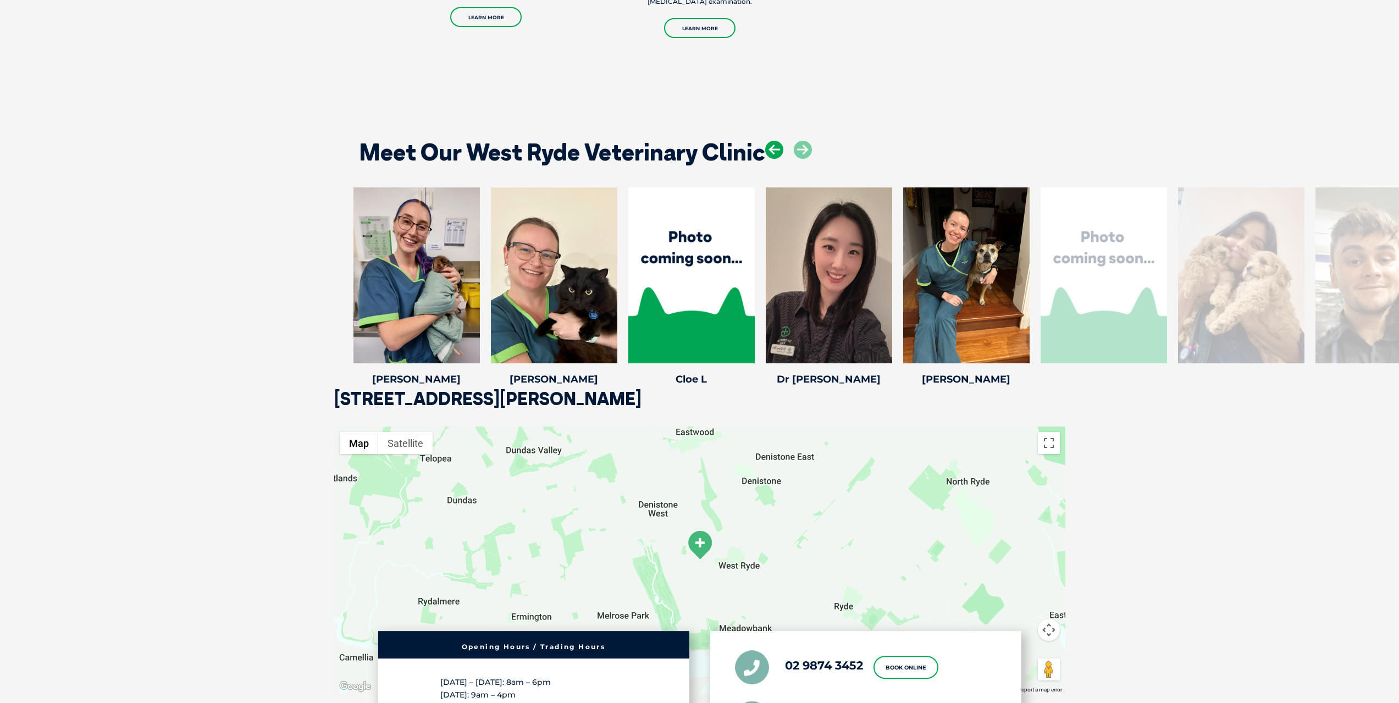
click at [778, 145] on icon at bounding box center [774, 150] width 18 height 18
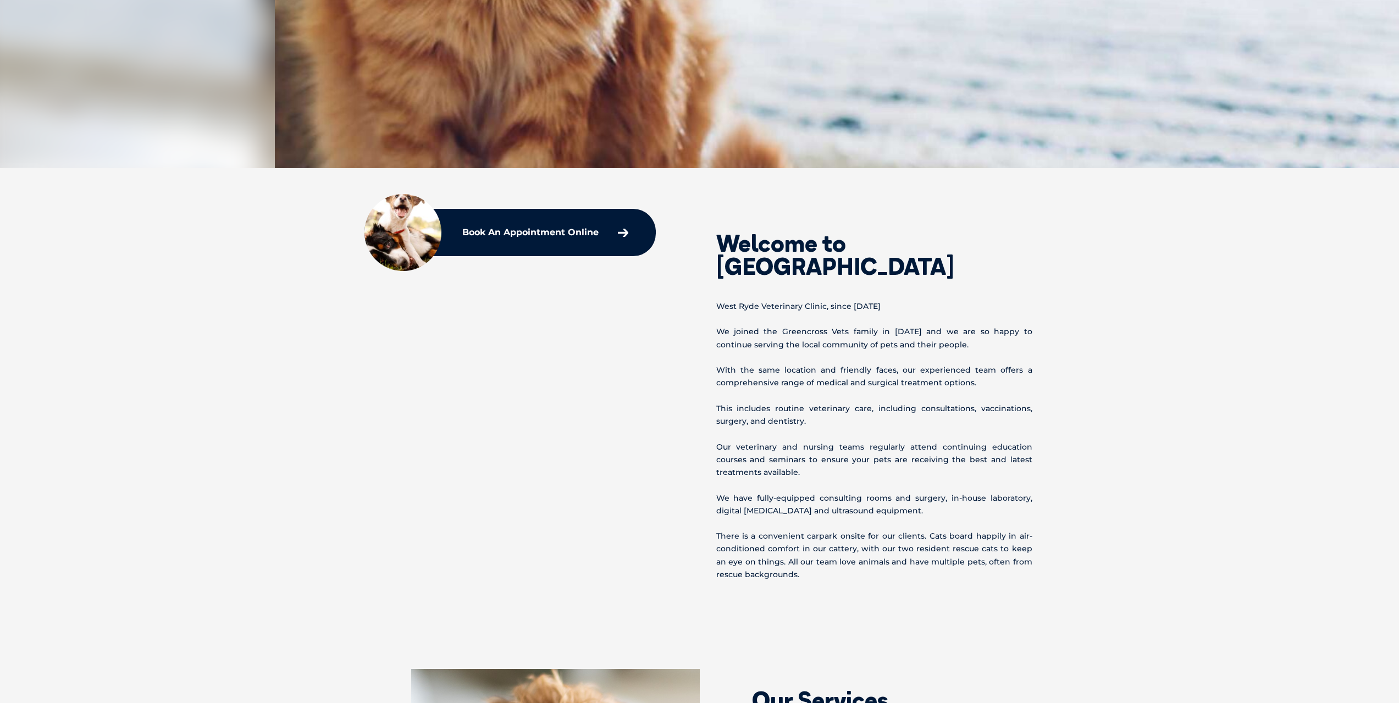
scroll to position [0, 0]
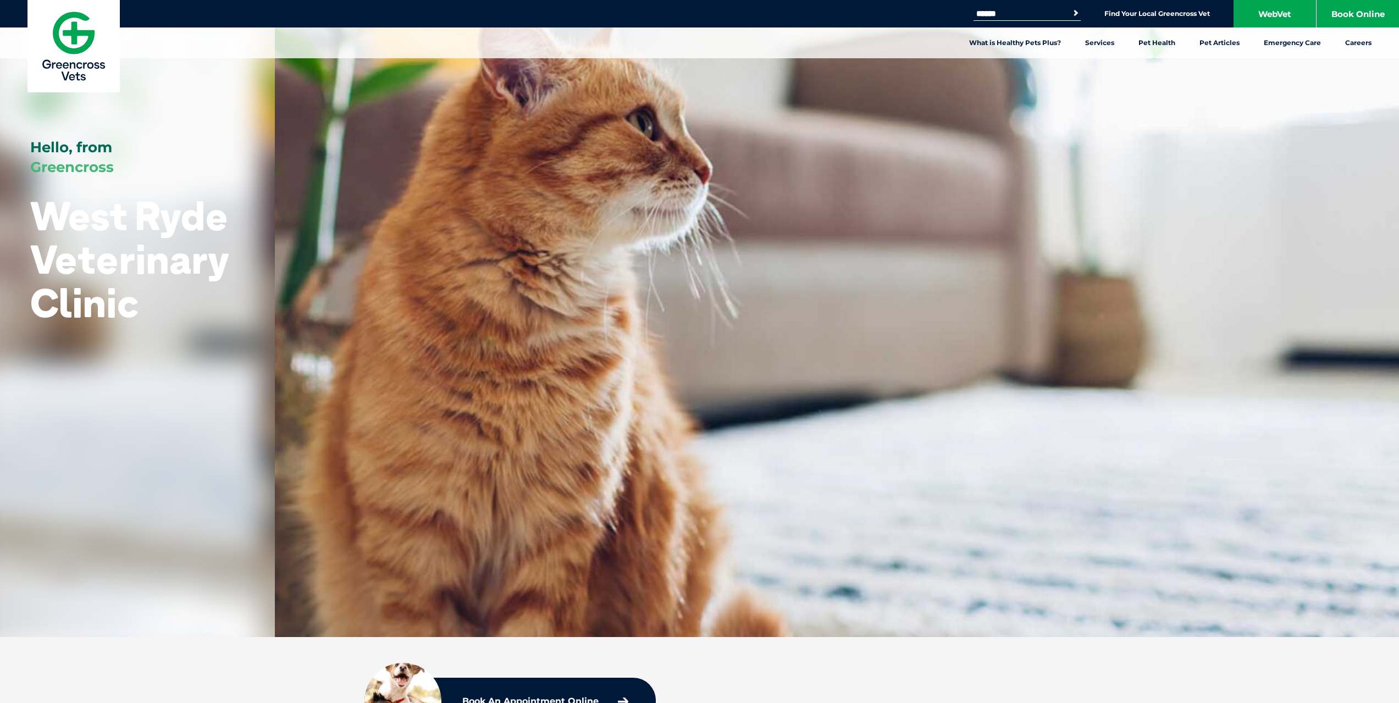
drag, startPoint x: 810, startPoint y: 353, endPoint x: 769, endPoint y: 100, distance: 256.2
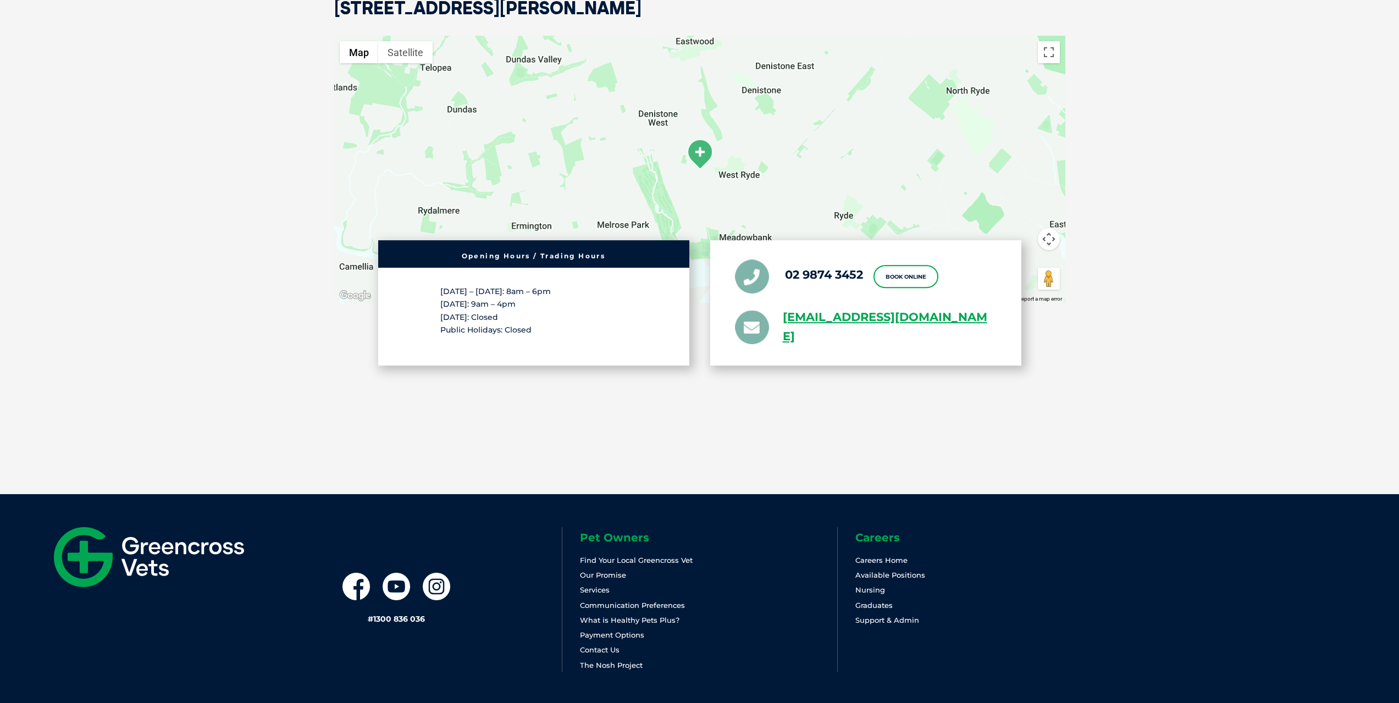
scroll to position [2134, 0]
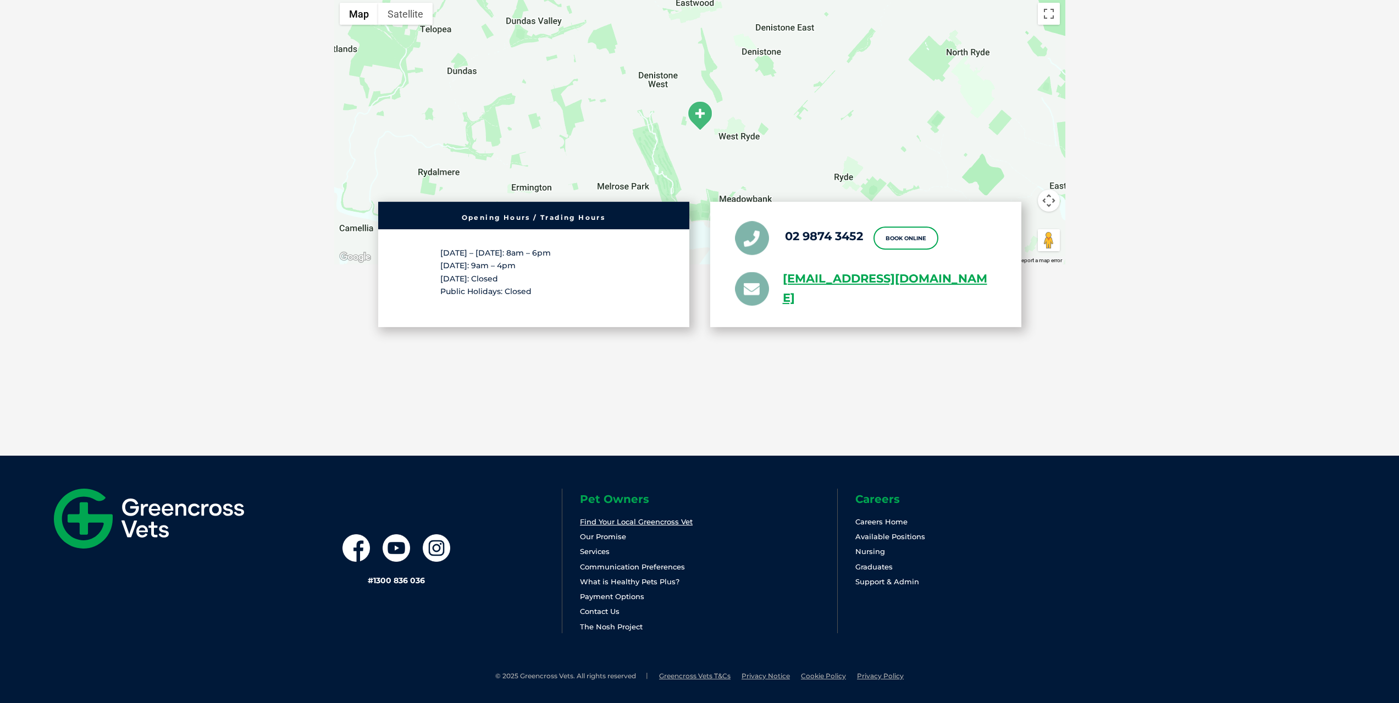
click at [671, 518] on link "Find Your Local Greencross Vet" at bounding box center [636, 521] width 113 height 9
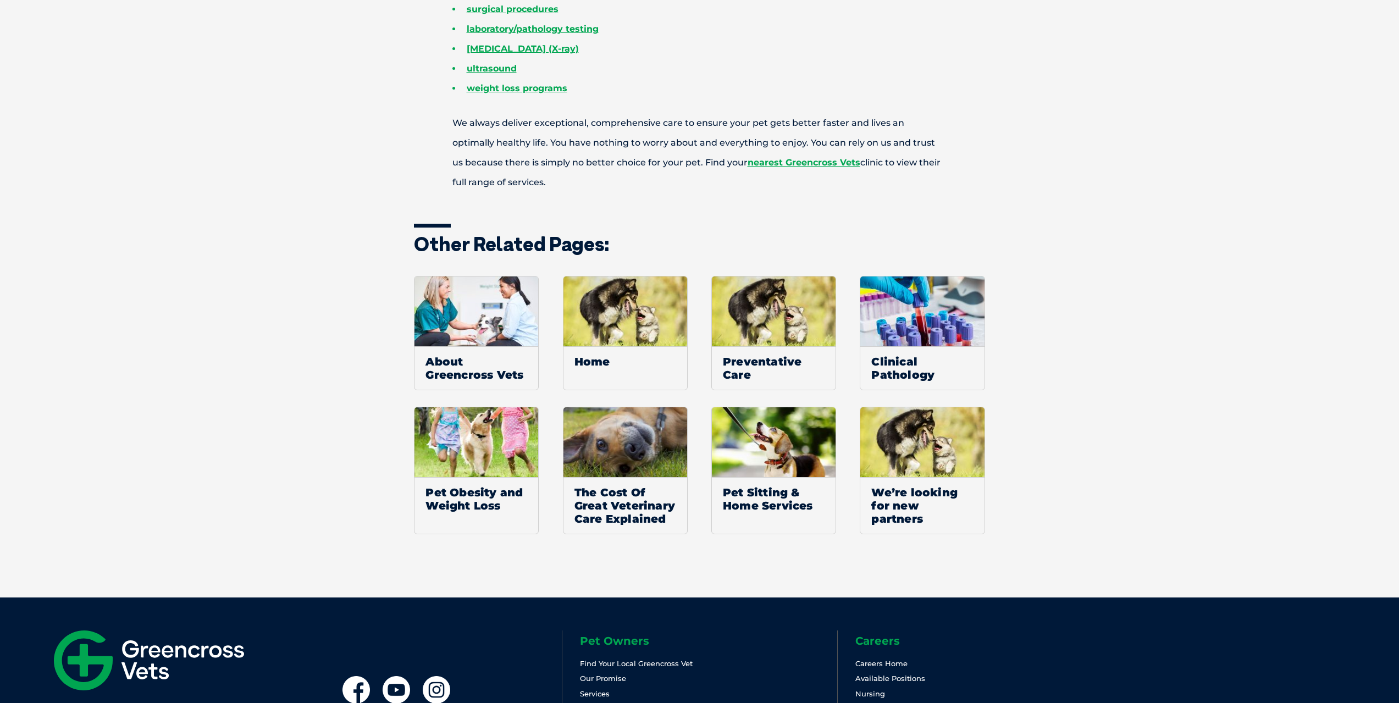
scroll to position [990, 0]
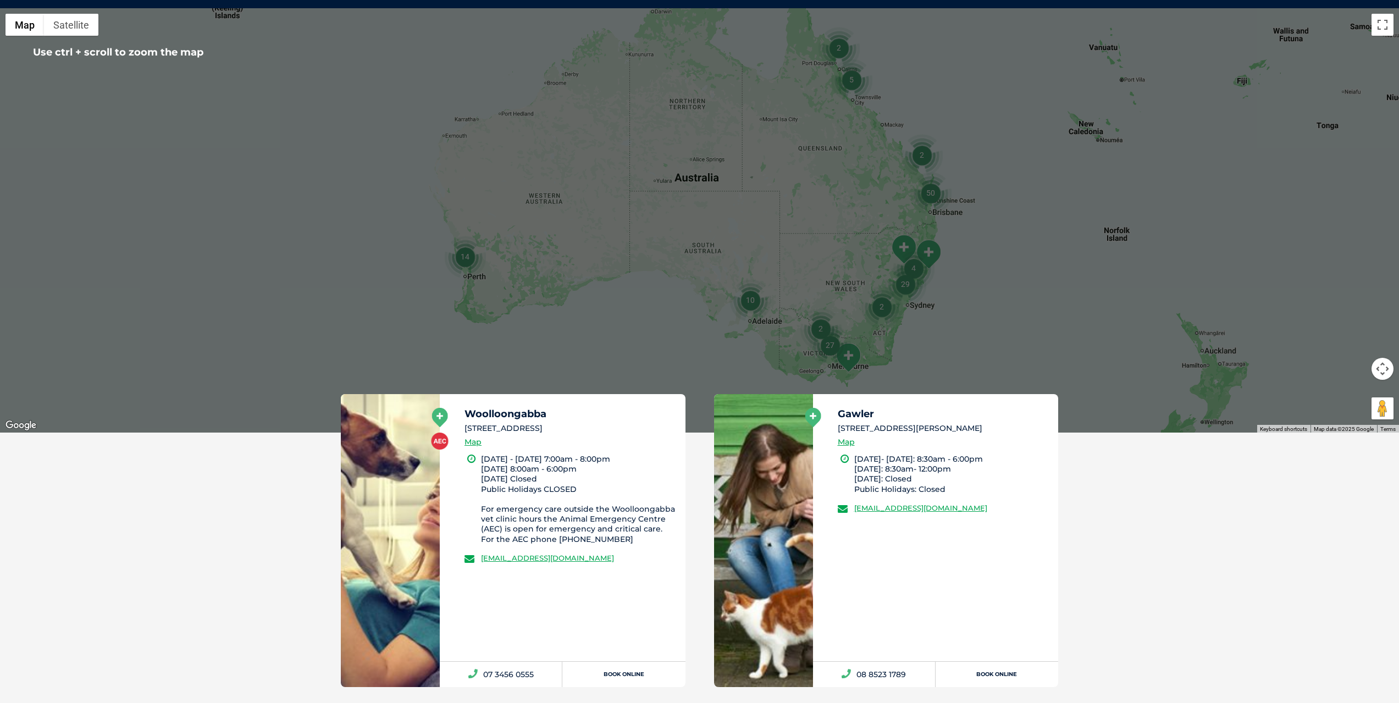
scroll to position [275, 0]
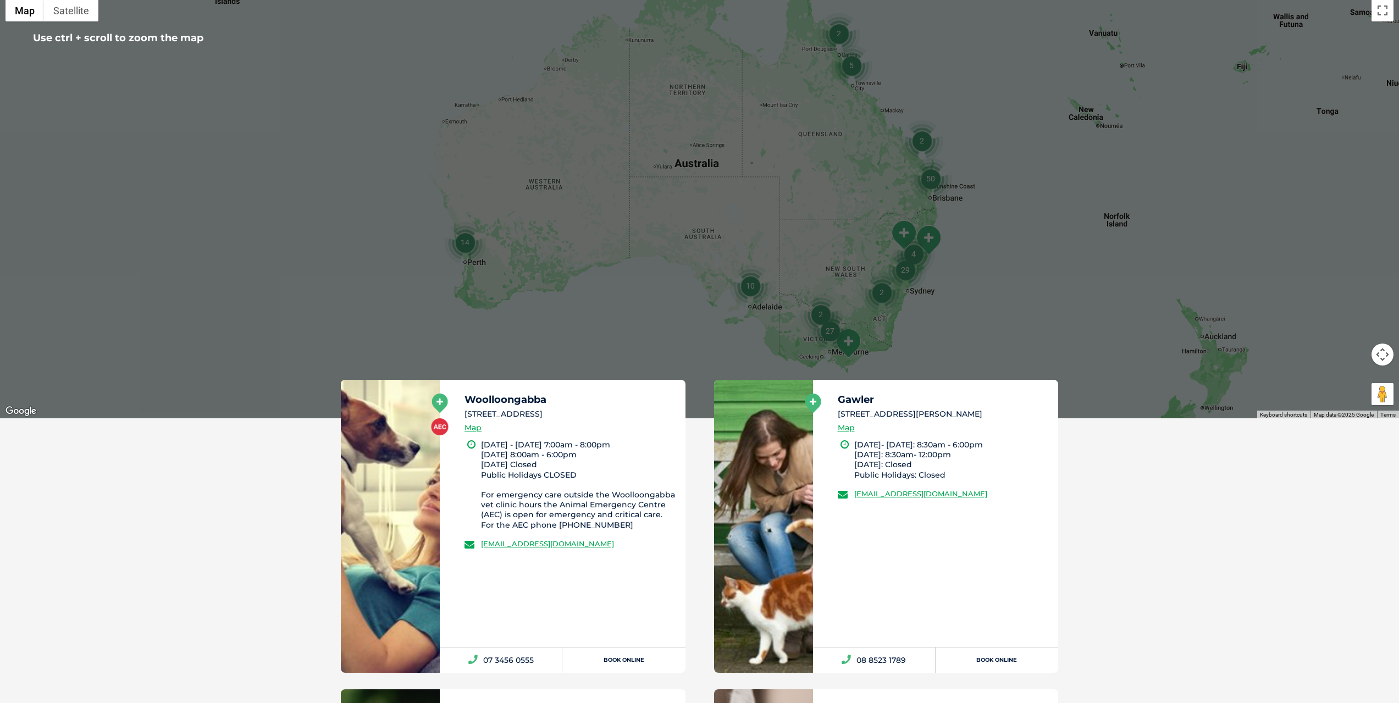
click at [935, 268] on div at bounding box center [699, 206] width 1399 height 424
click at [938, 268] on div at bounding box center [699, 206] width 1399 height 424
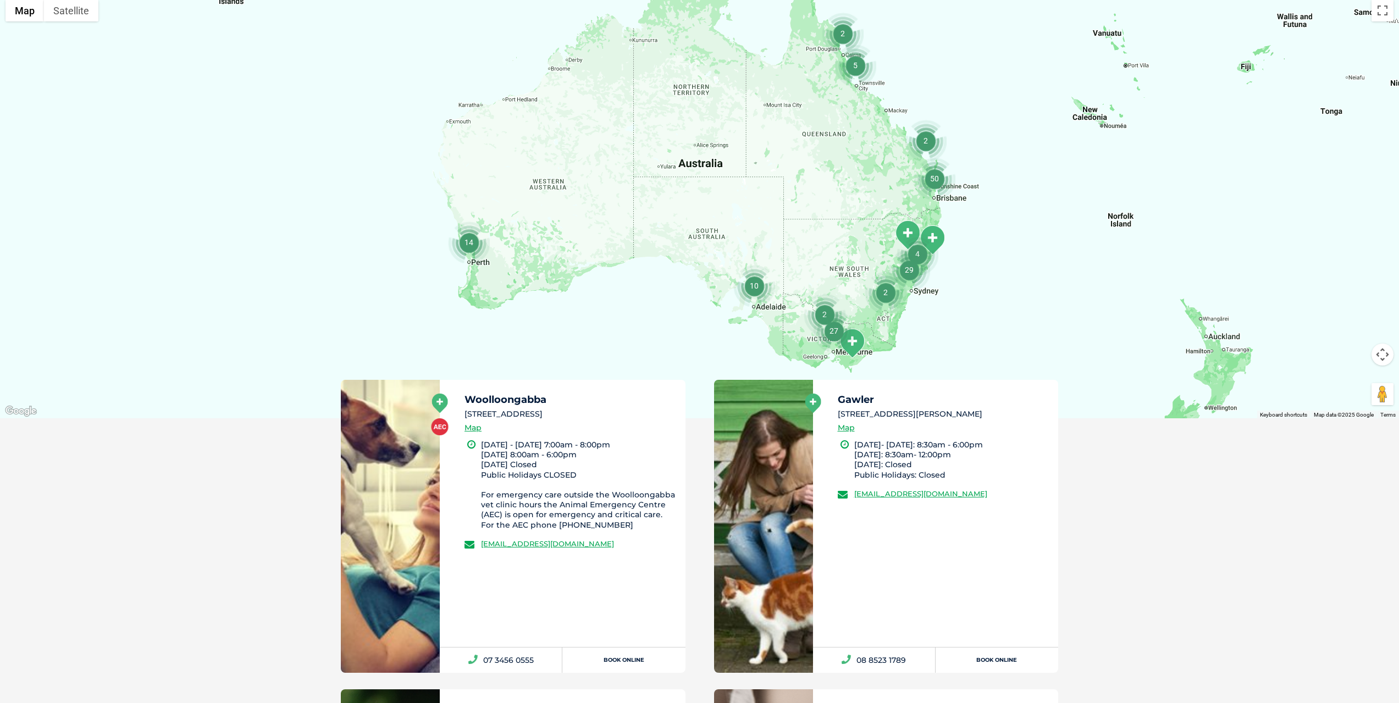
click at [938, 268] on div at bounding box center [699, 206] width 1399 height 424
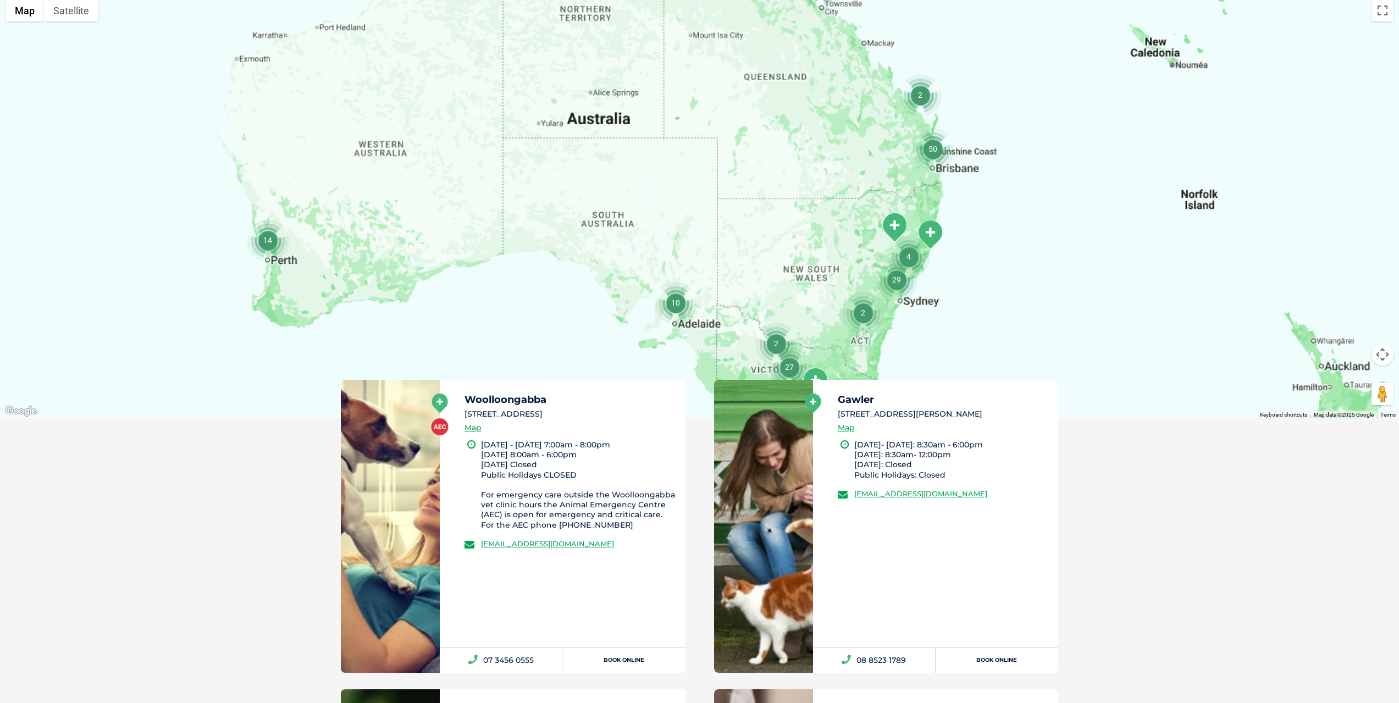
click at [938, 268] on div at bounding box center [699, 206] width 1399 height 424
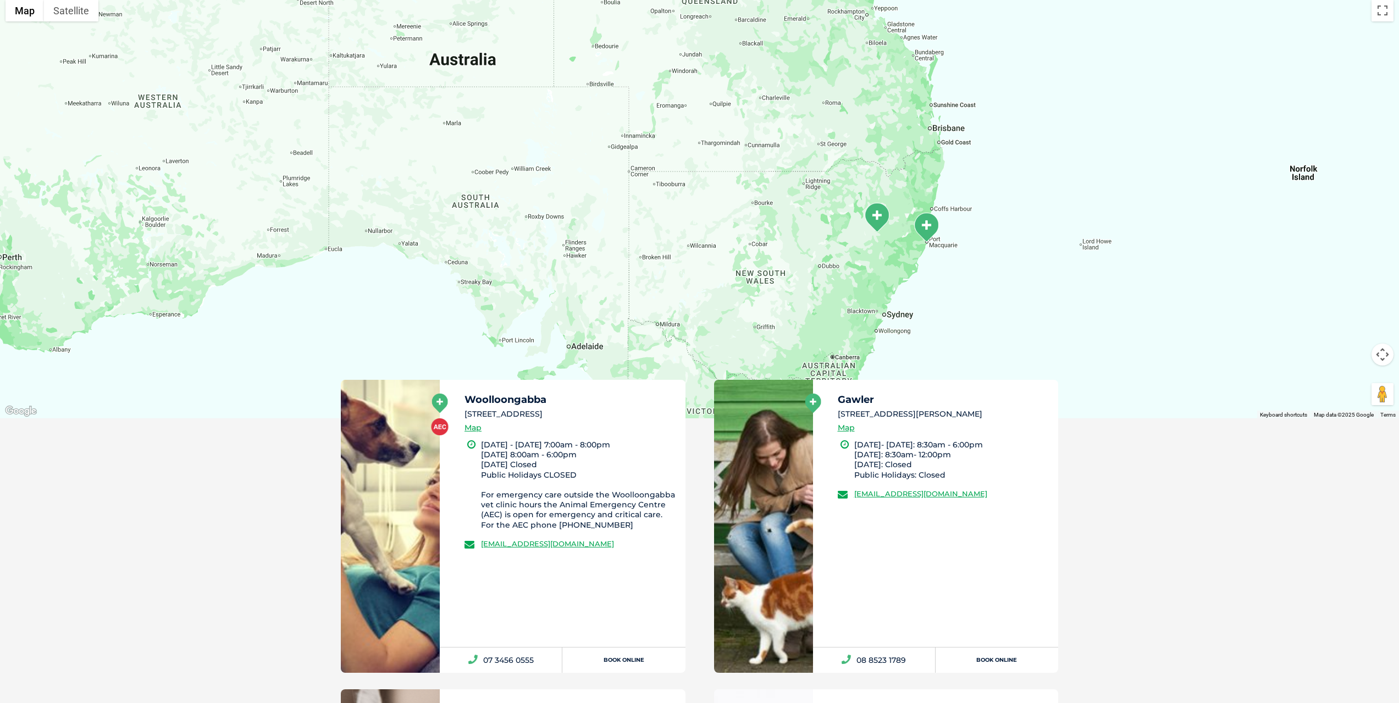
click at [938, 268] on div at bounding box center [699, 206] width 1399 height 424
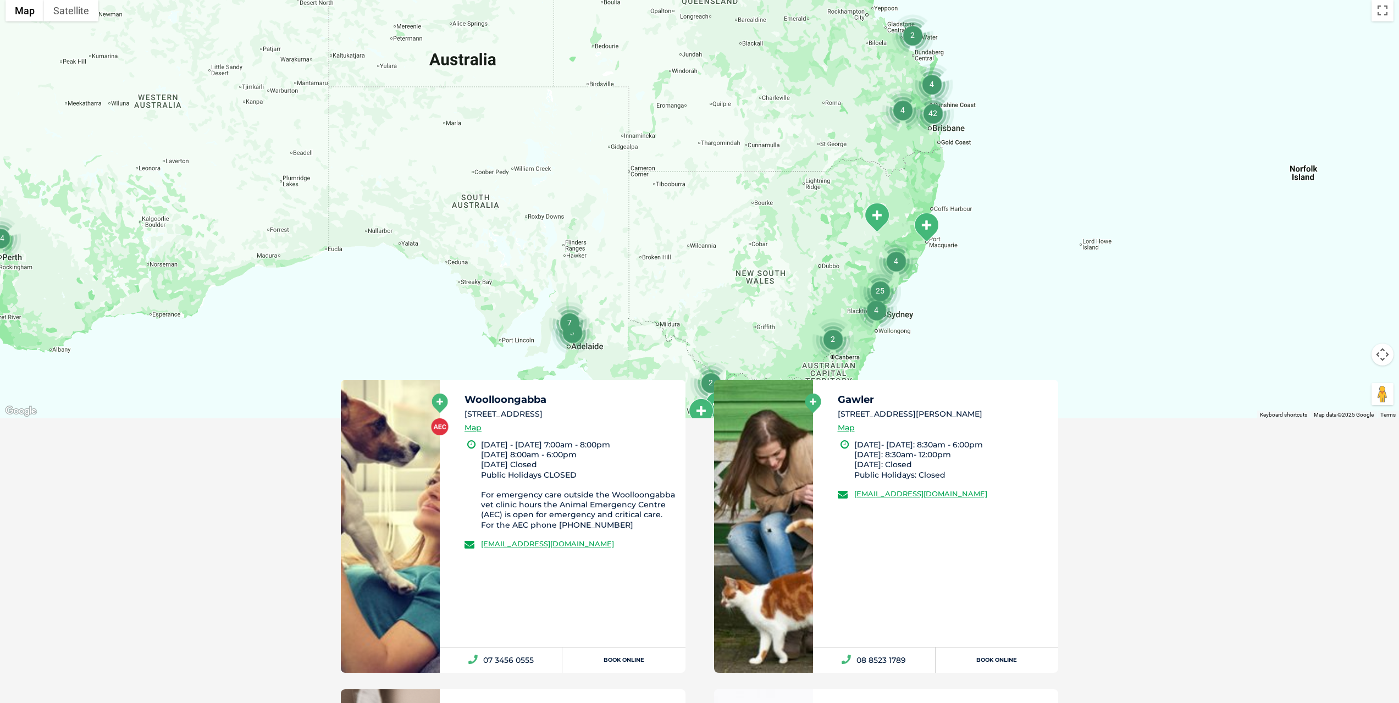
click at [938, 268] on div at bounding box center [699, 206] width 1399 height 424
click at [912, 301] on div at bounding box center [699, 206] width 1399 height 424
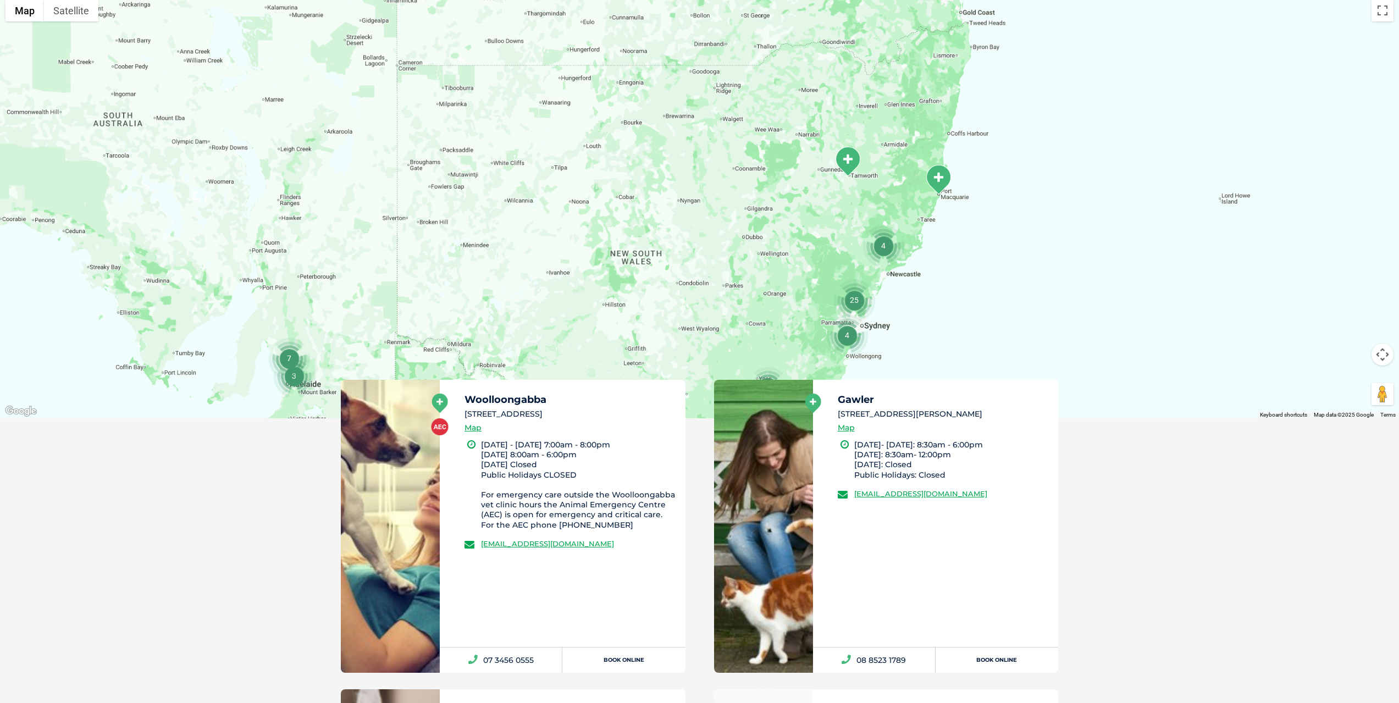
click at [912, 301] on div at bounding box center [699, 206] width 1399 height 424
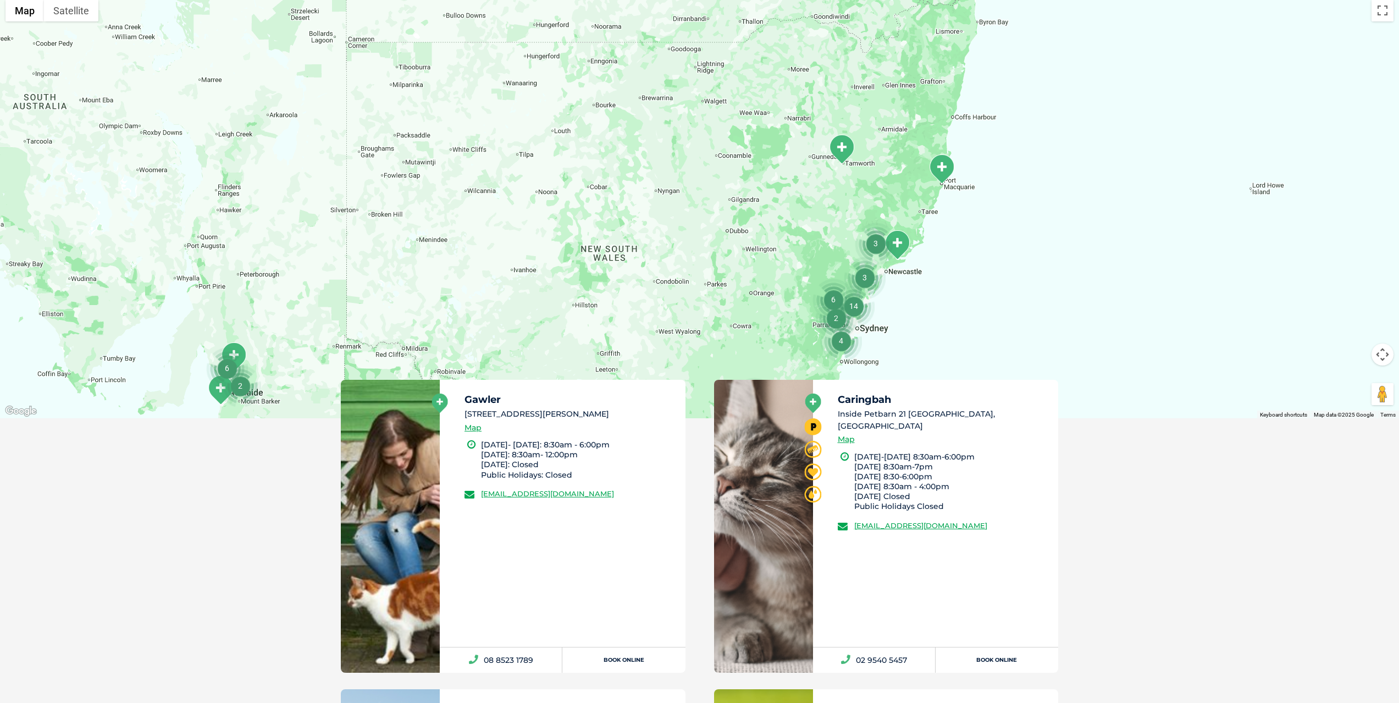
click at [912, 301] on div at bounding box center [699, 206] width 1399 height 424
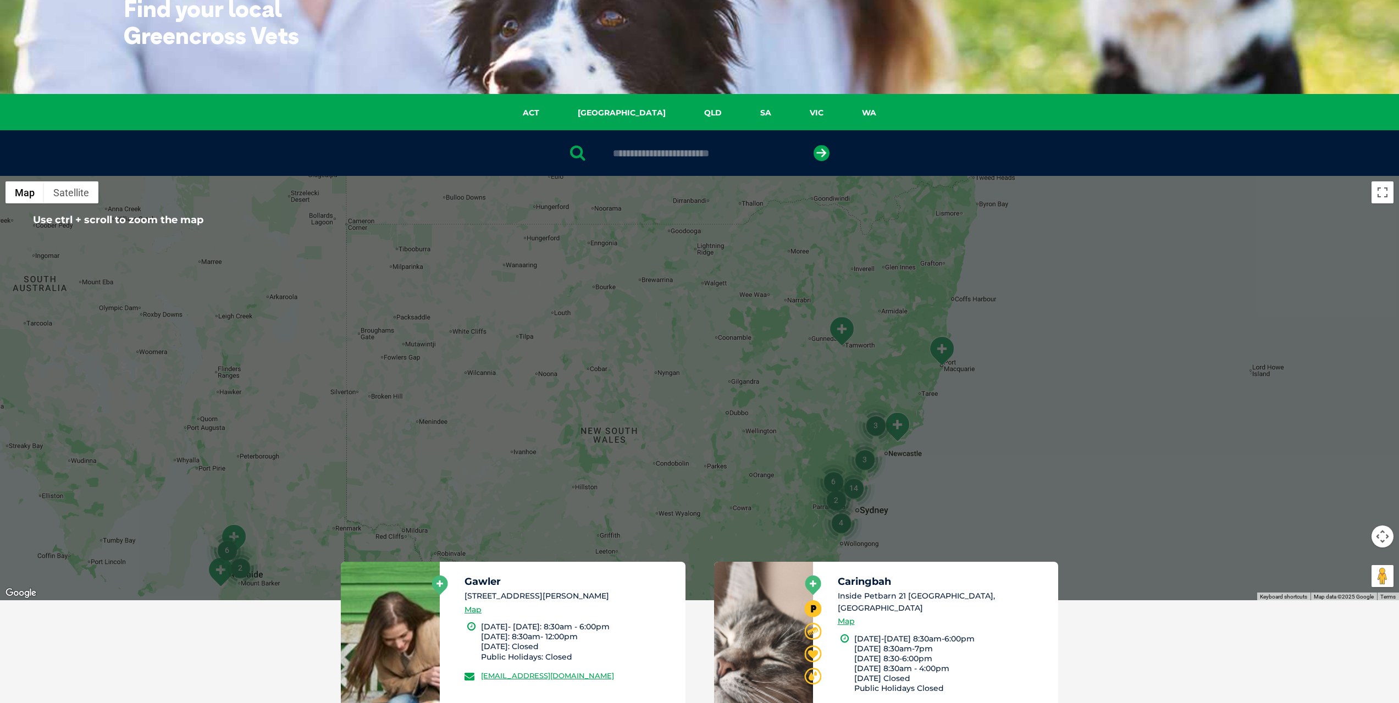
scroll to position [220, 0]
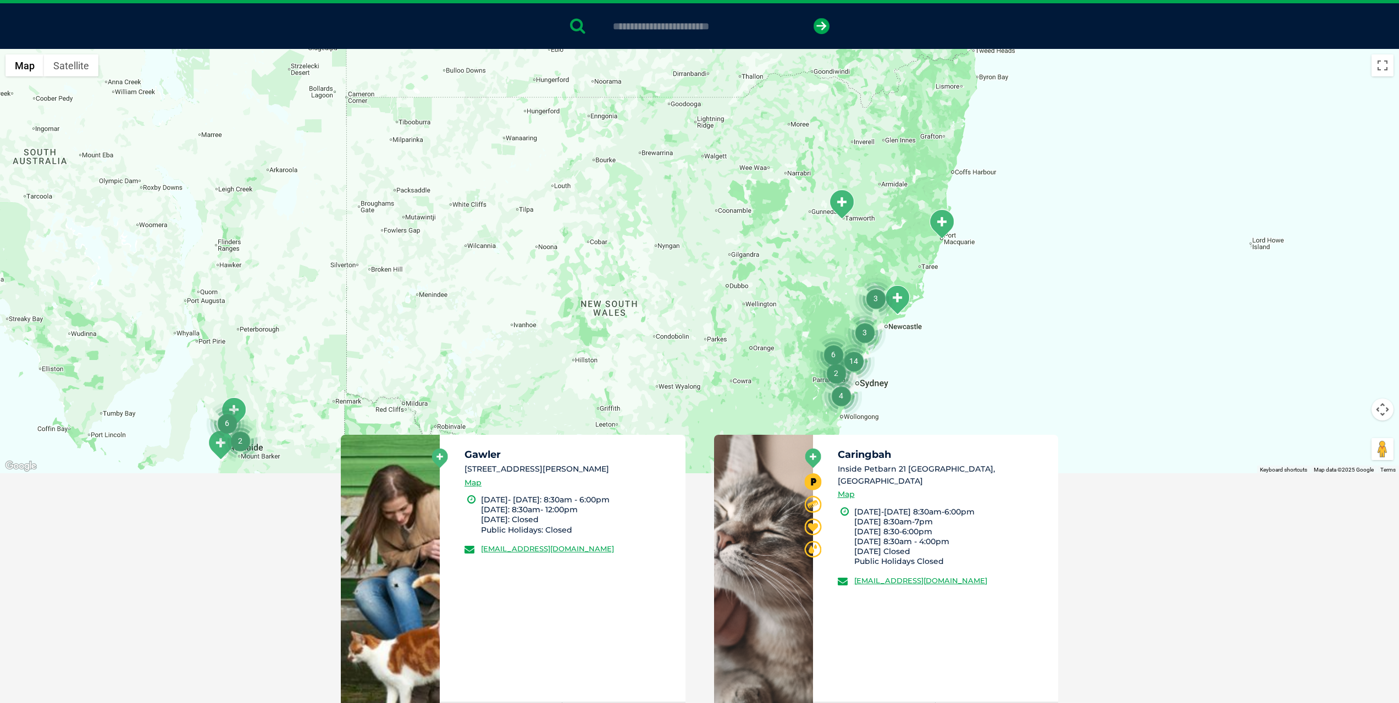
click at [896, 334] on div at bounding box center [699, 261] width 1399 height 424
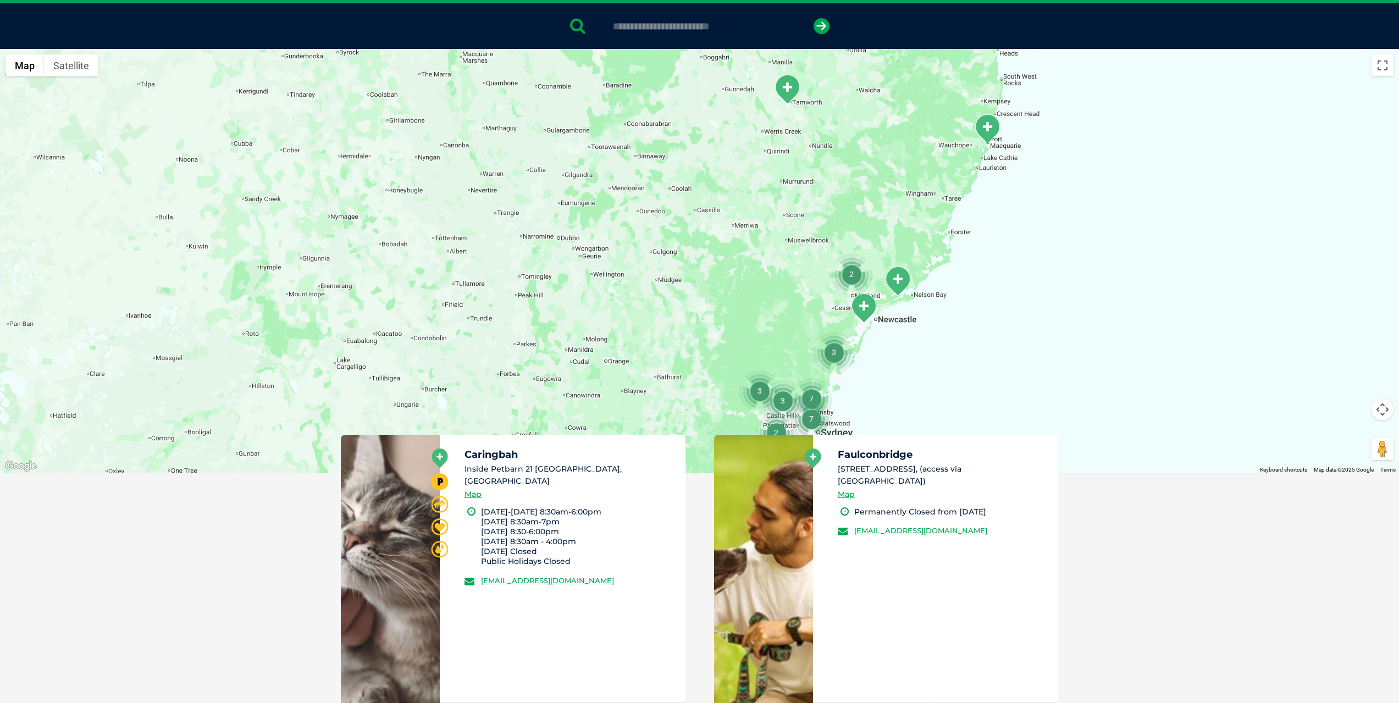
click at [880, 359] on div at bounding box center [699, 261] width 1399 height 424
